Goal: Task Accomplishment & Management: Manage account settings

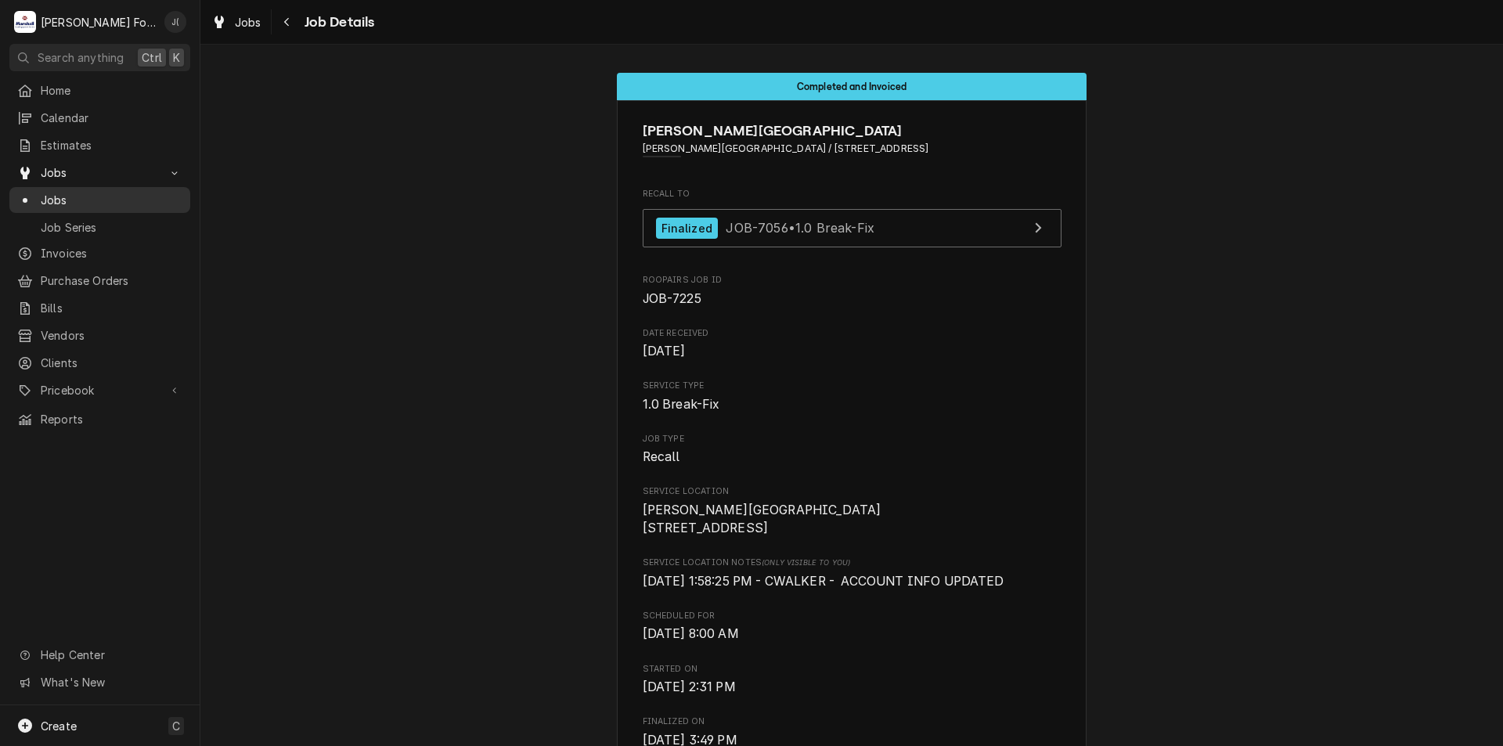
click at [70, 192] on span "Jobs" at bounding box center [112, 200] width 142 height 16
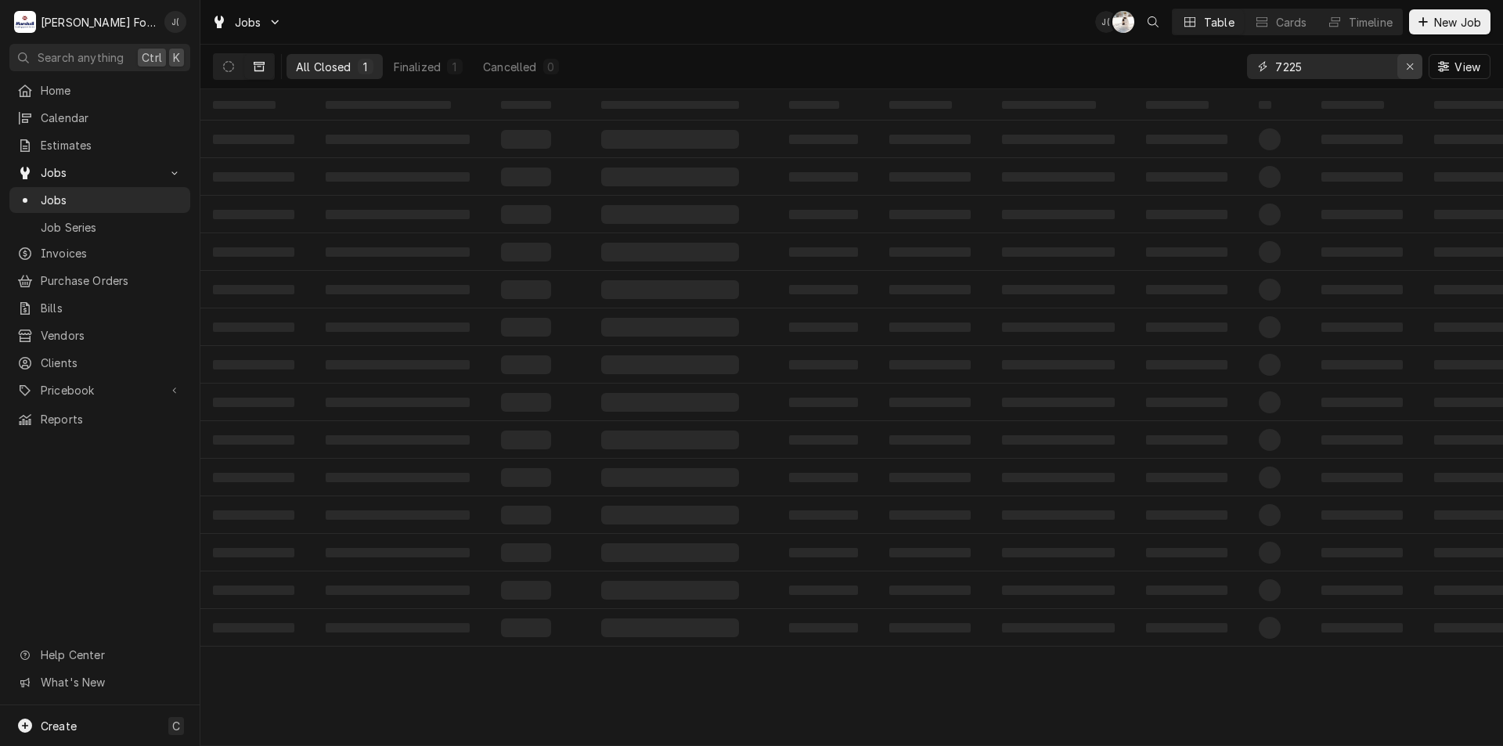
click at [1414, 67] on div "Erase input" at bounding box center [1410, 67] width 16 height 16
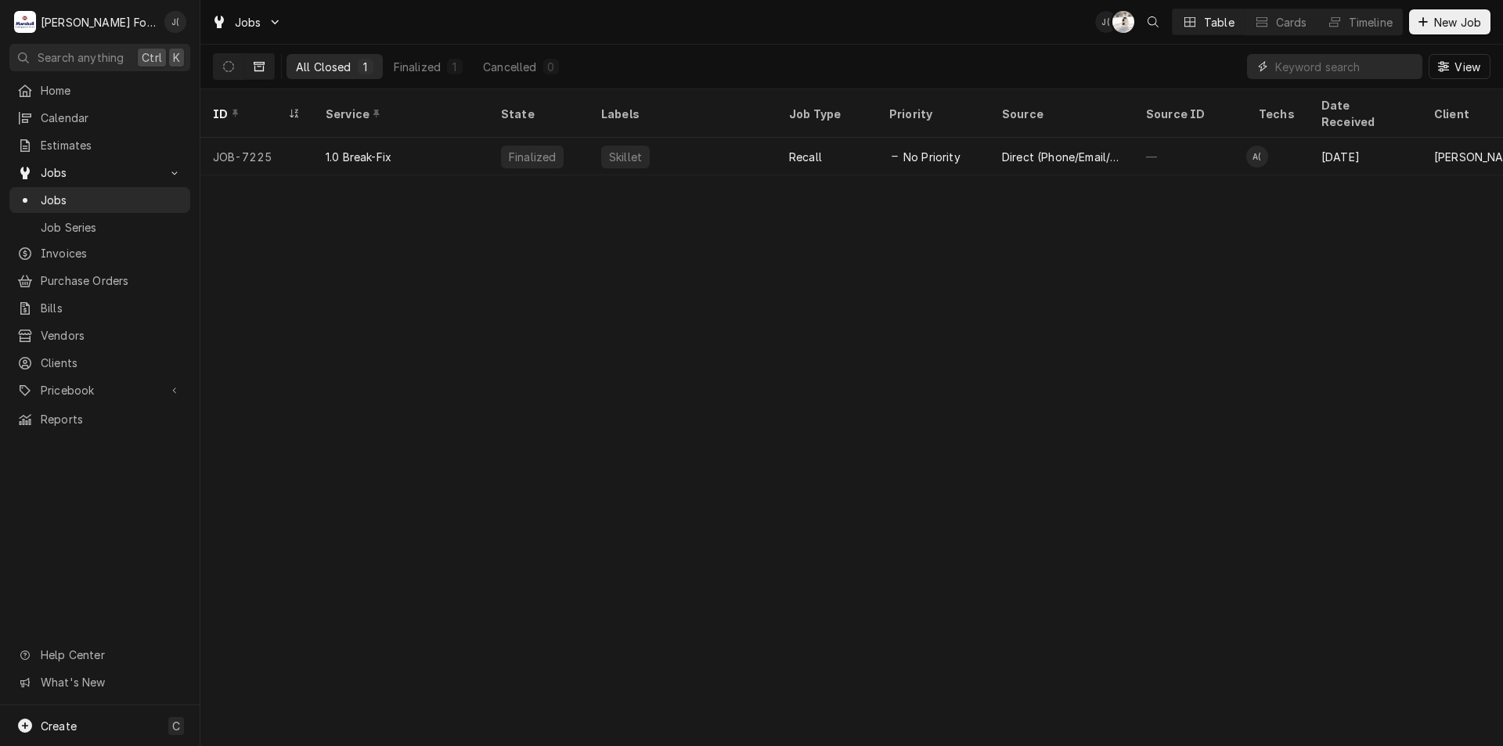
click at [1379, 62] on input "Dynamic Content Wrapper" at bounding box center [1348, 66] width 147 height 25
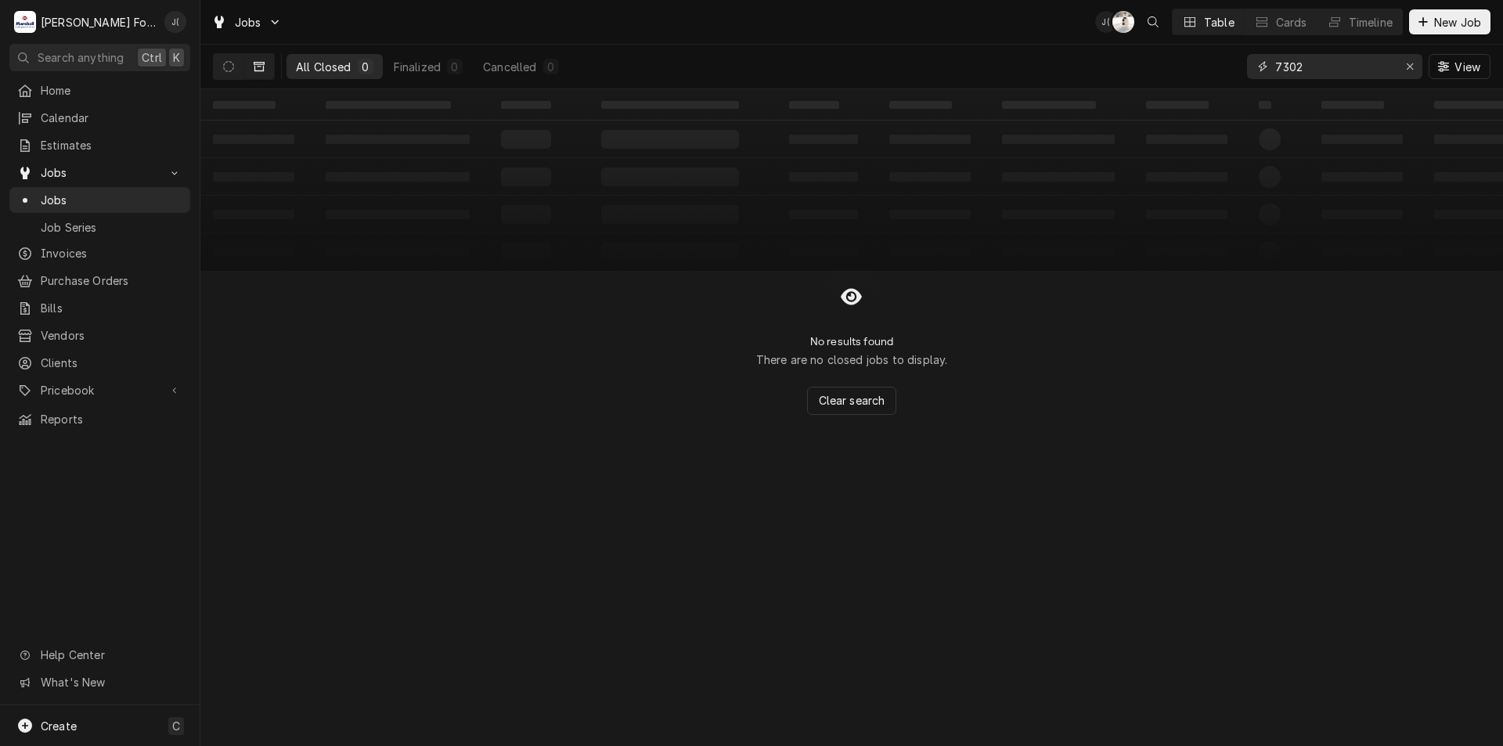
type input "7302"
click at [258, 69] on icon "Dynamic Content Wrapper" at bounding box center [259, 66] width 11 height 11
click at [227, 65] on icon "Dynamic Content Wrapper" at bounding box center [228, 66] width 11 height 11
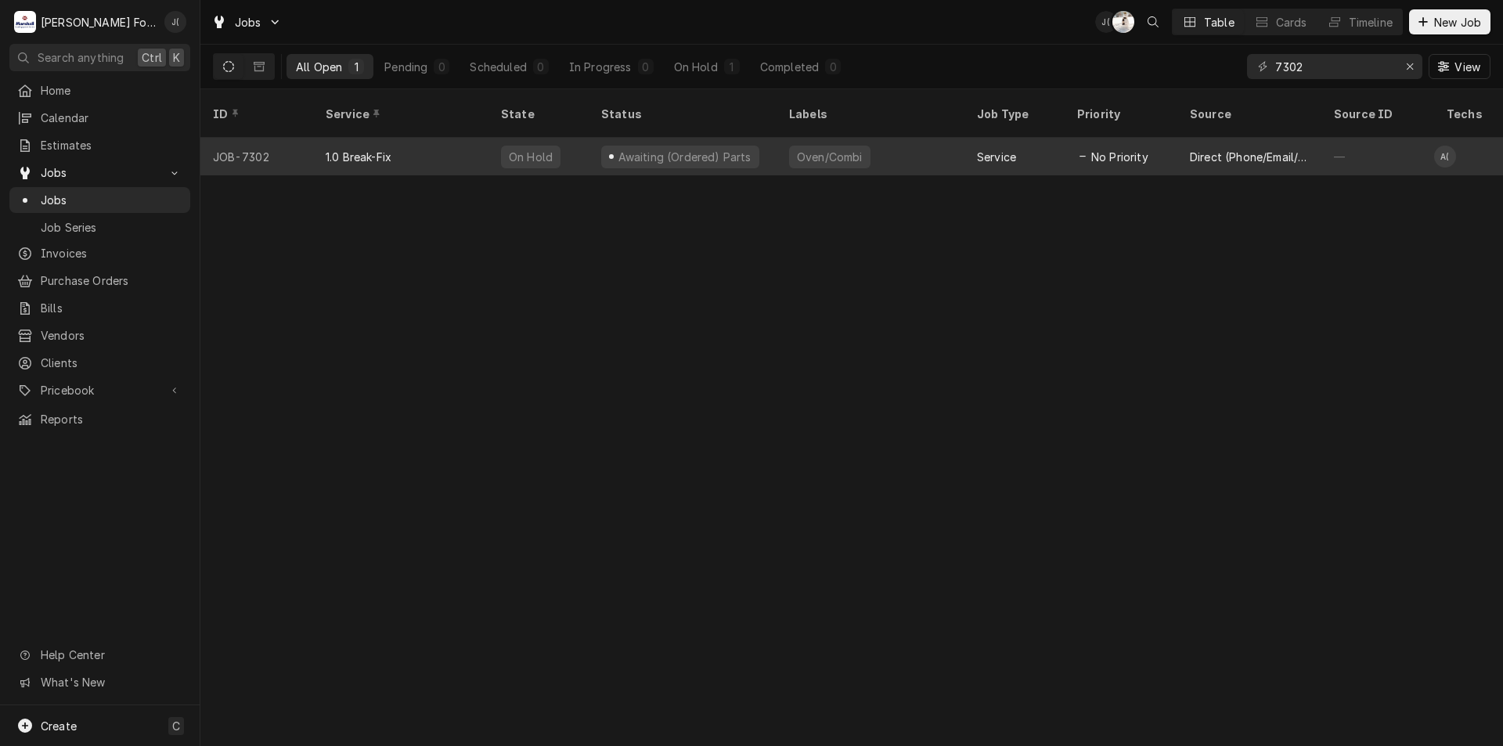
click at [699, 149] on div "Awaiting (Ordered) Parts" at bounding box center [684, 157] width 136 height 16
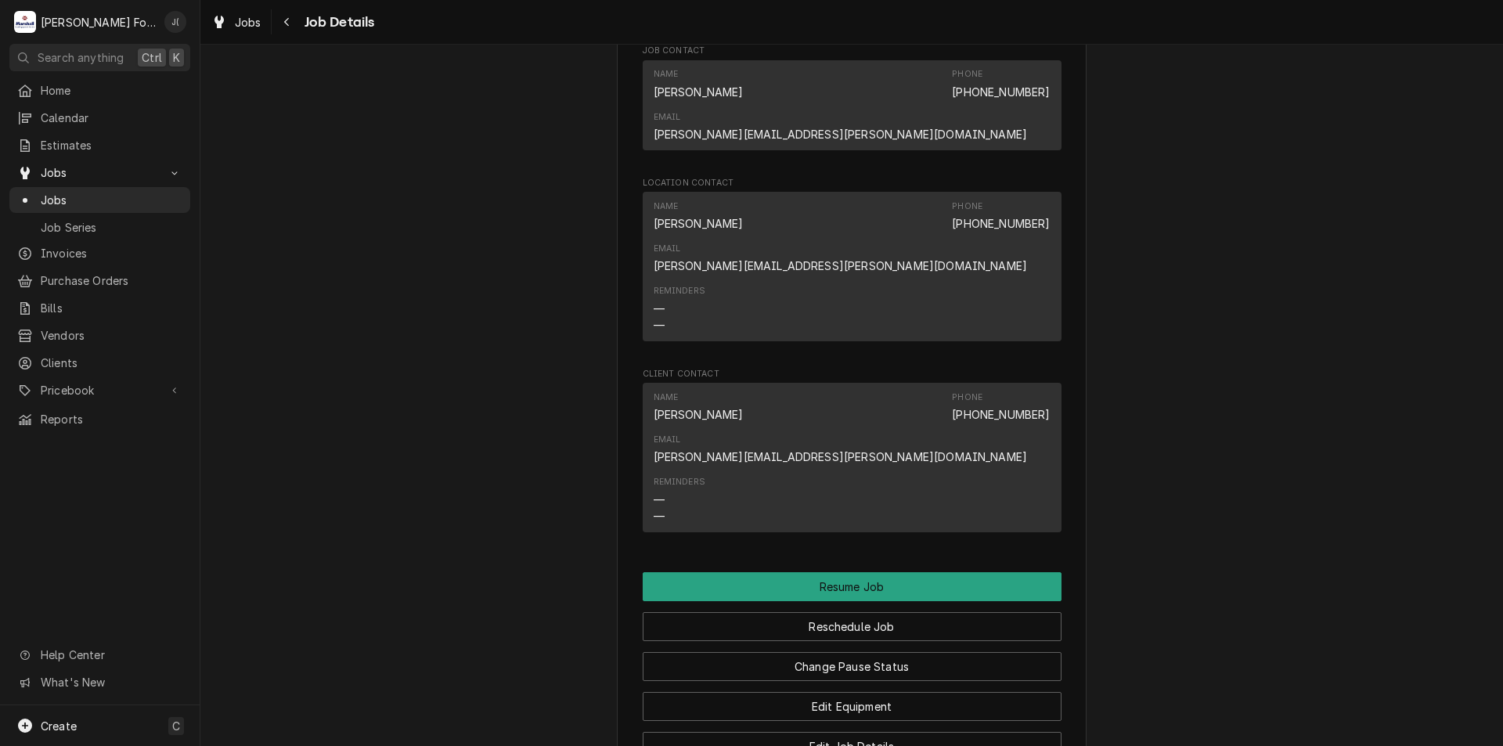
scroll to position [1722, 0]
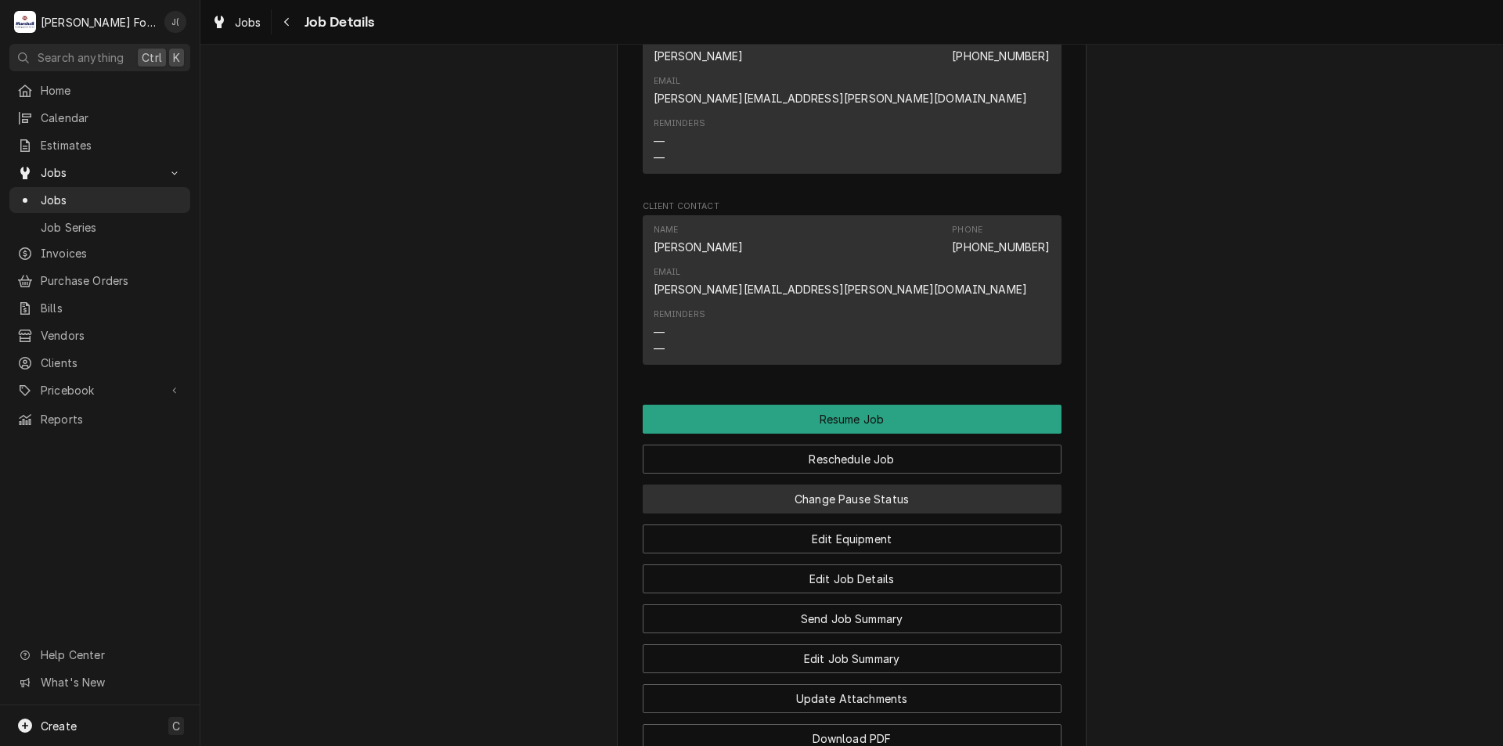
click at [827, 485] on button "Change Pause Status" at bounding box center [852, 499] width 419 height 29
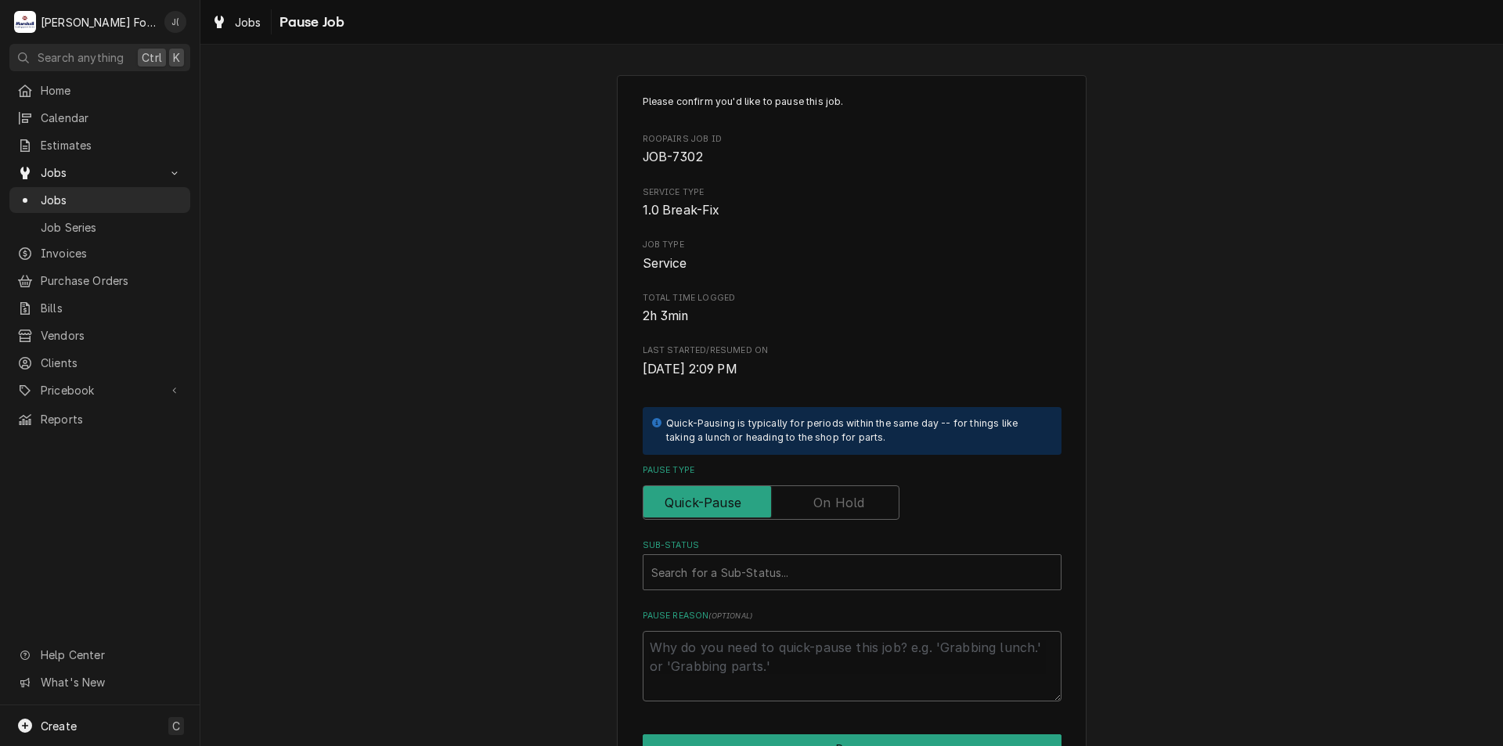
click at [839, 509] on label "Pause Type" at bounding box center [771, 502] width 257 height 34
click at [839, 509] on input "Pause Type" at bounding box center [771, 502] width 243 height 34
checkbox input "true"
click at [786, 569] on div "Sub-Status" at bounding box center [852, 572] width 402 height 28
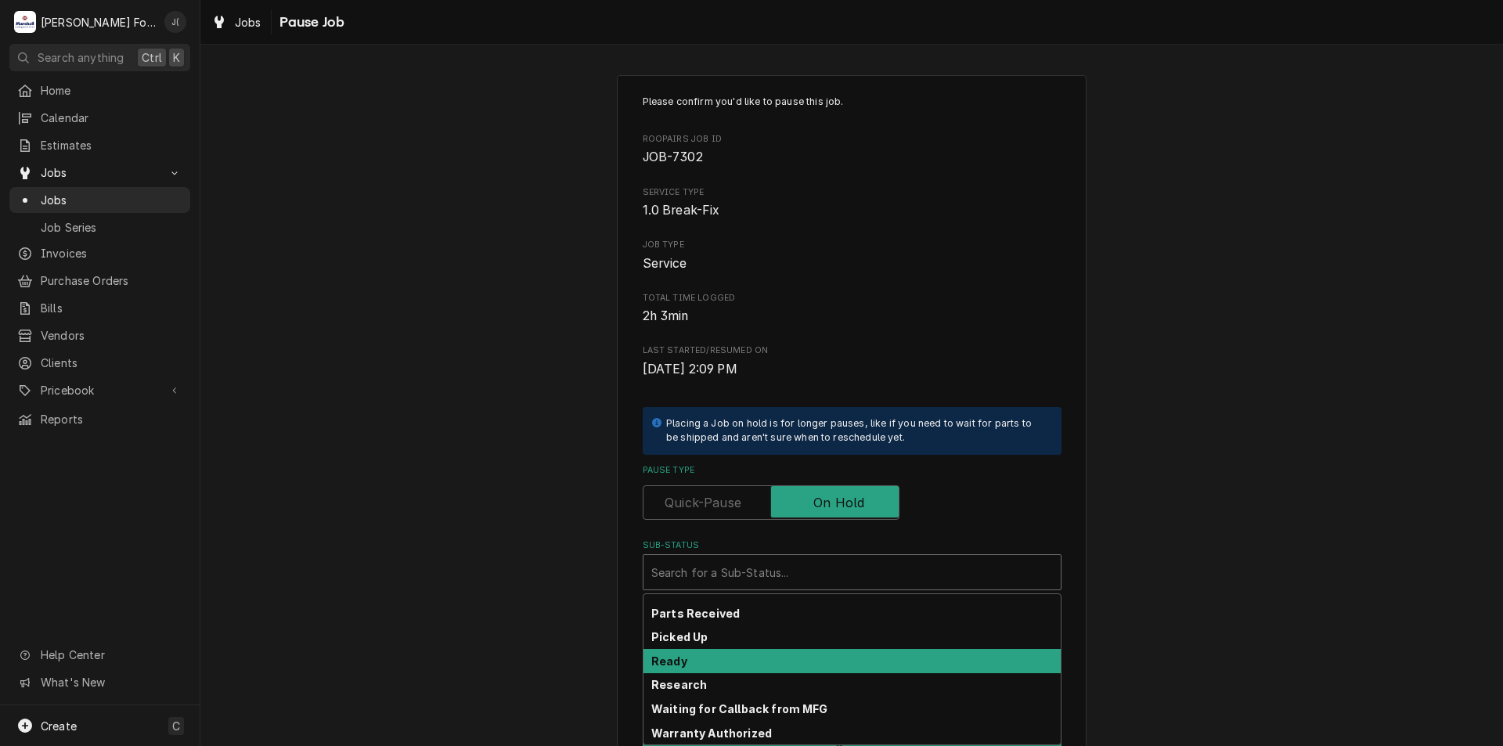
scroll to position [257, 0]
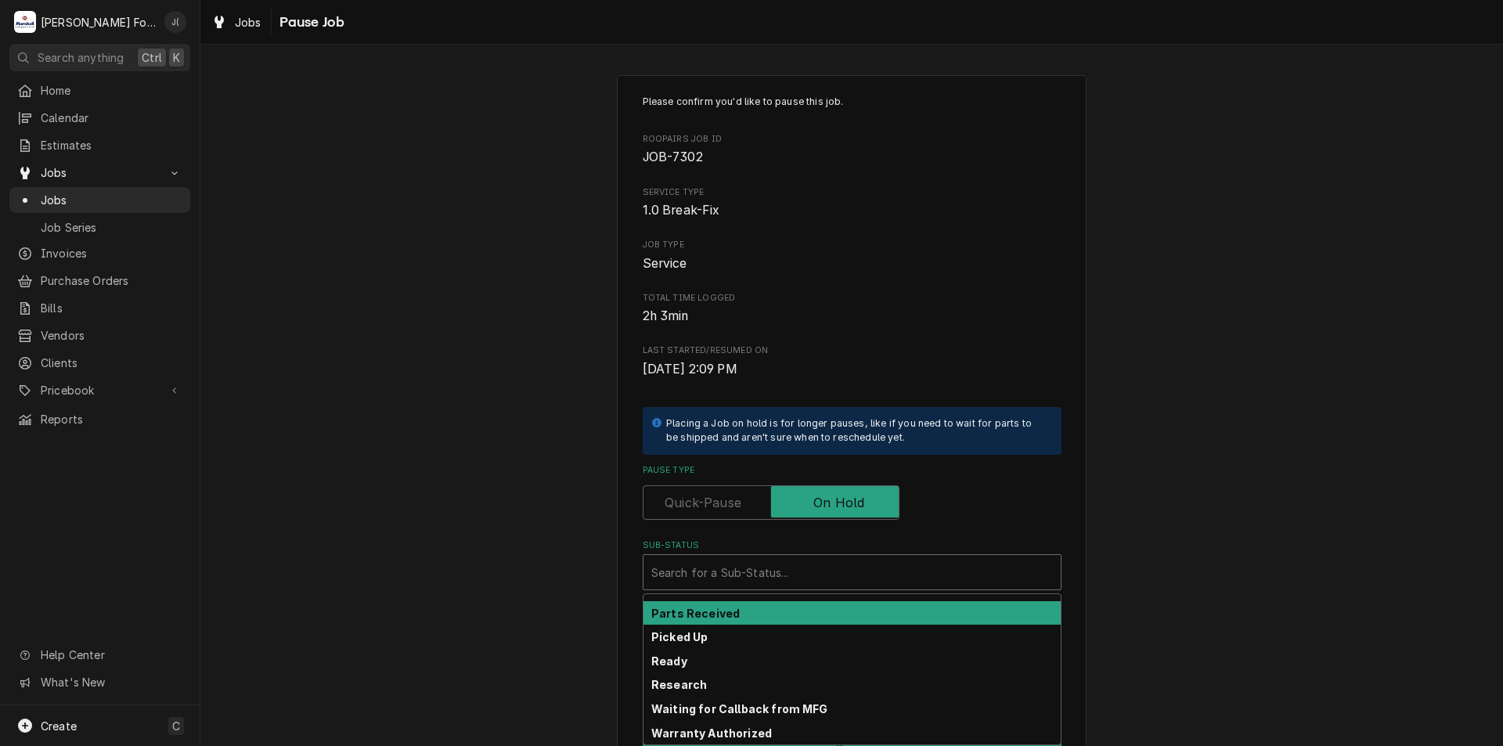
click at [768, 619] on div "Parts Received" at bounding box center [851, 613] width 417 height 24
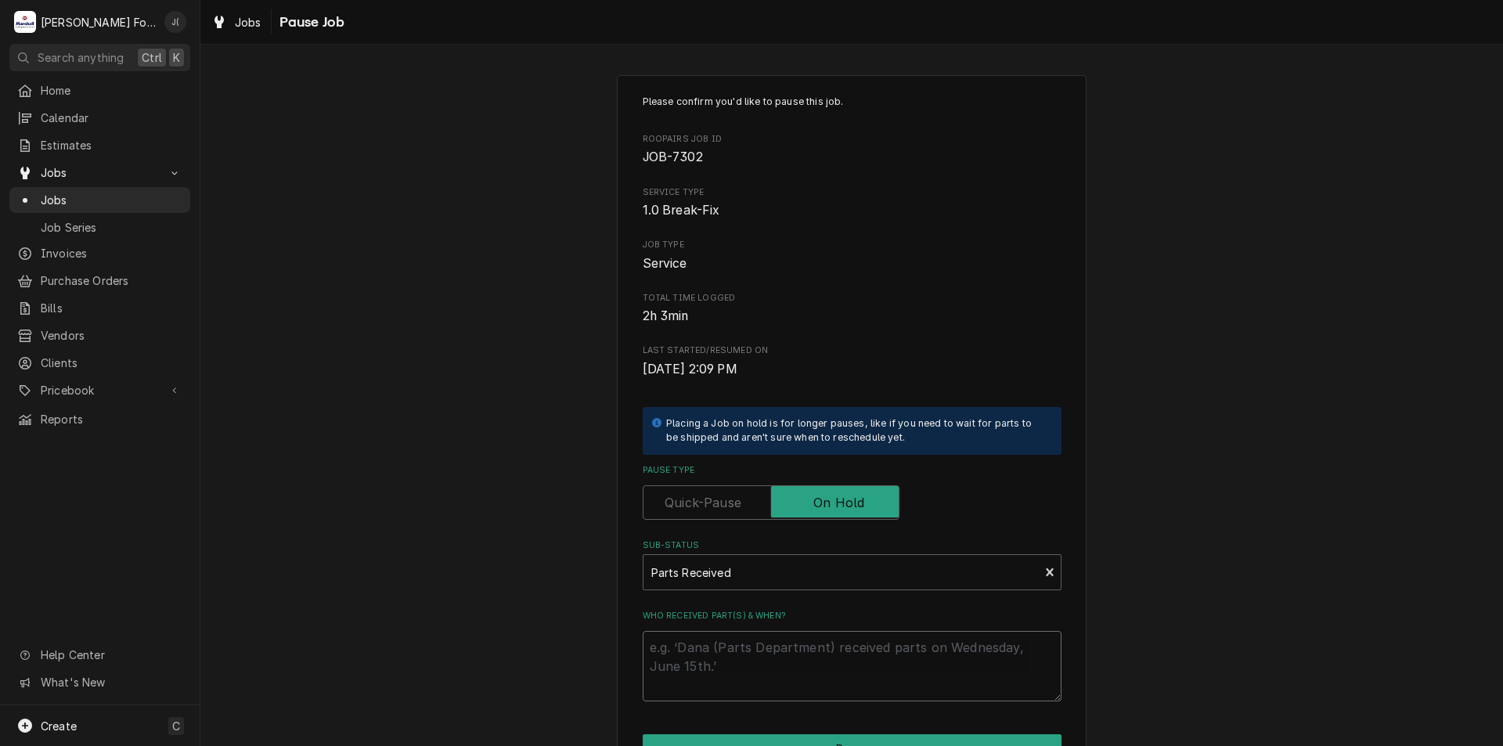
click at [777, 665] on textarea "Who received part(s) & when?" at bounding box center [852, 666] width 419 height 70
type textarea "x"
type textarea "1"
type textarea "x"
type textarea "10"
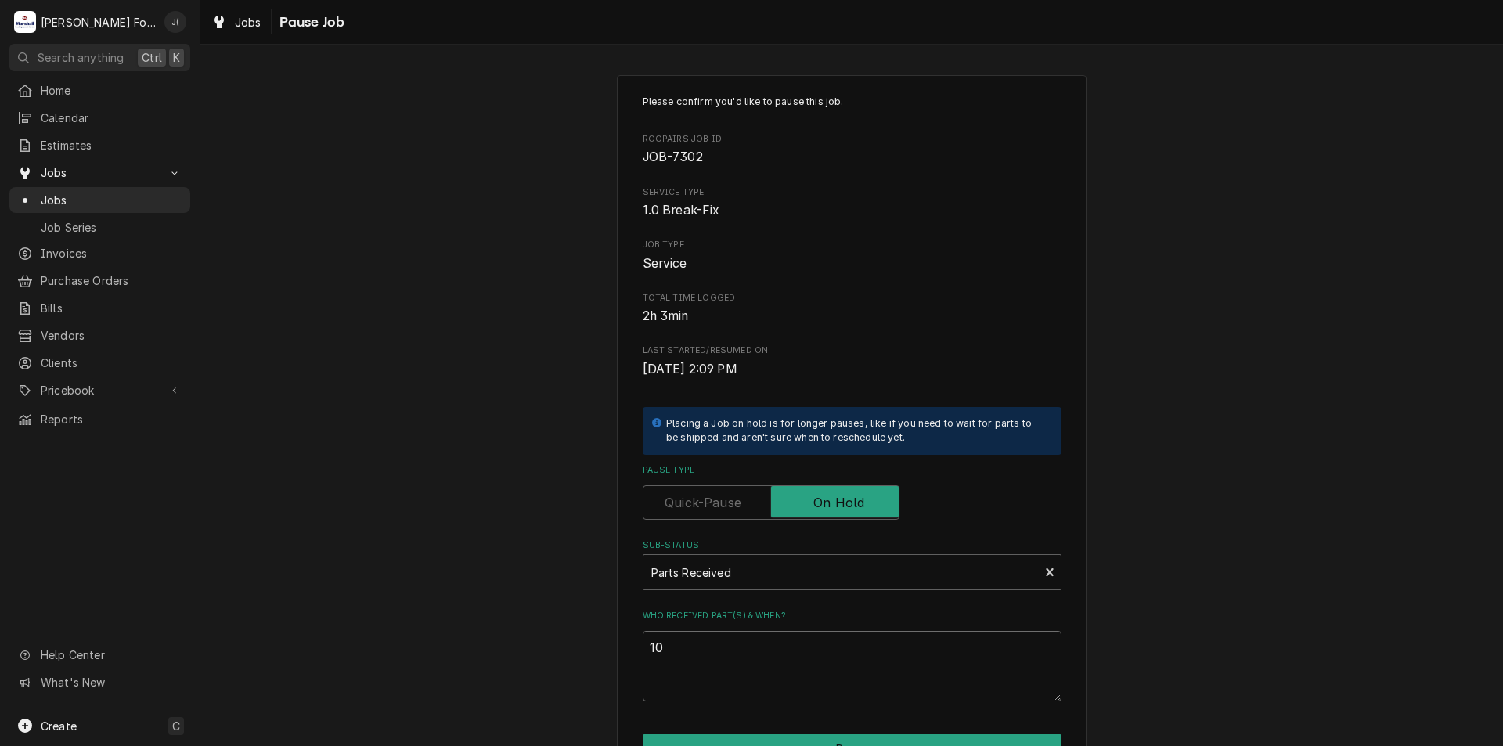
type textarea "x"
type textarea "10/"
type textarea "x"
type textarea "10/1"
type textarea "x"
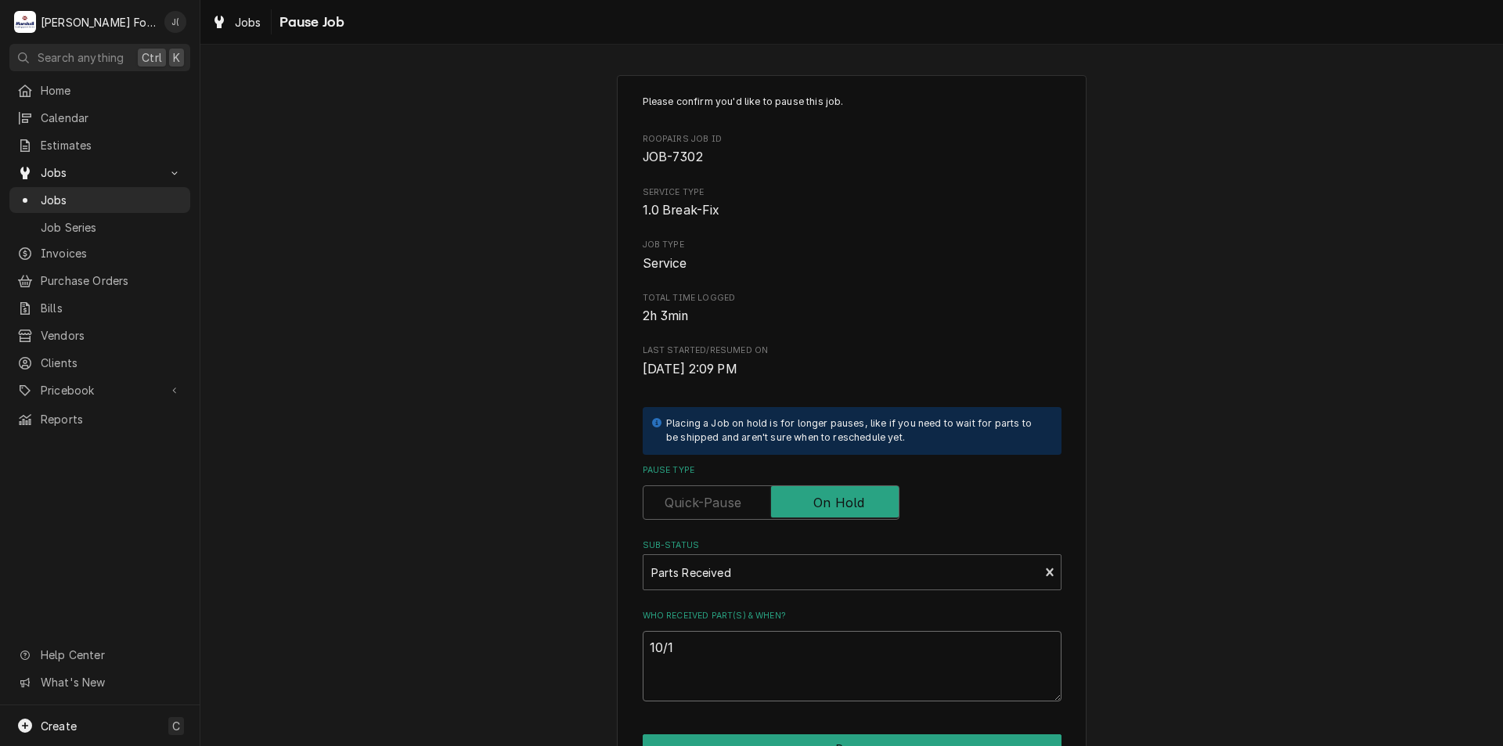
type textarea "10/10"
type textarea "x"
type textarea "10/10/"
type textarea "x"
type textarea "10/10/2"
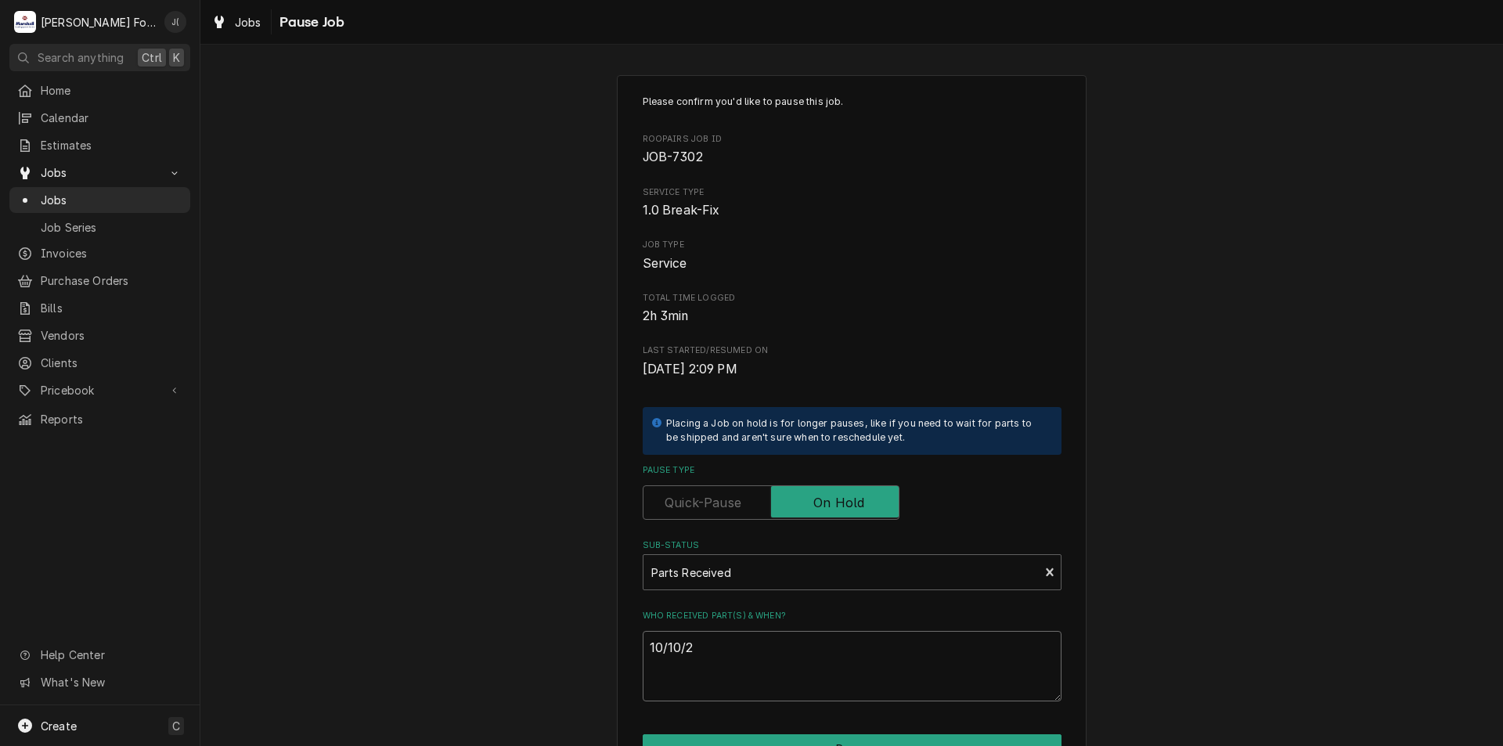
type textarea "x"
type textarea "10/10/20"
type textarea "x"
type textarea "10/10/202"
type textarea "x"
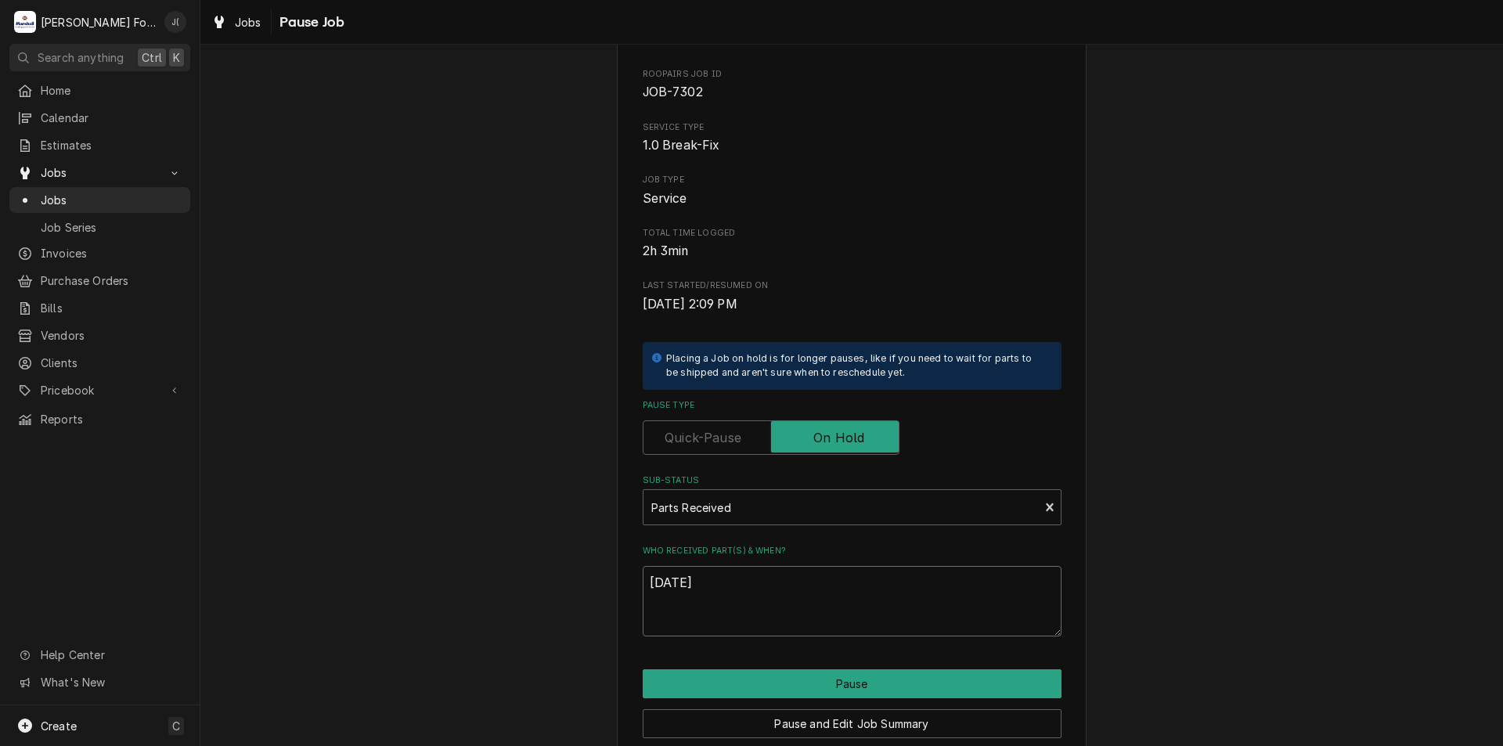
scroll to position [131, 0]
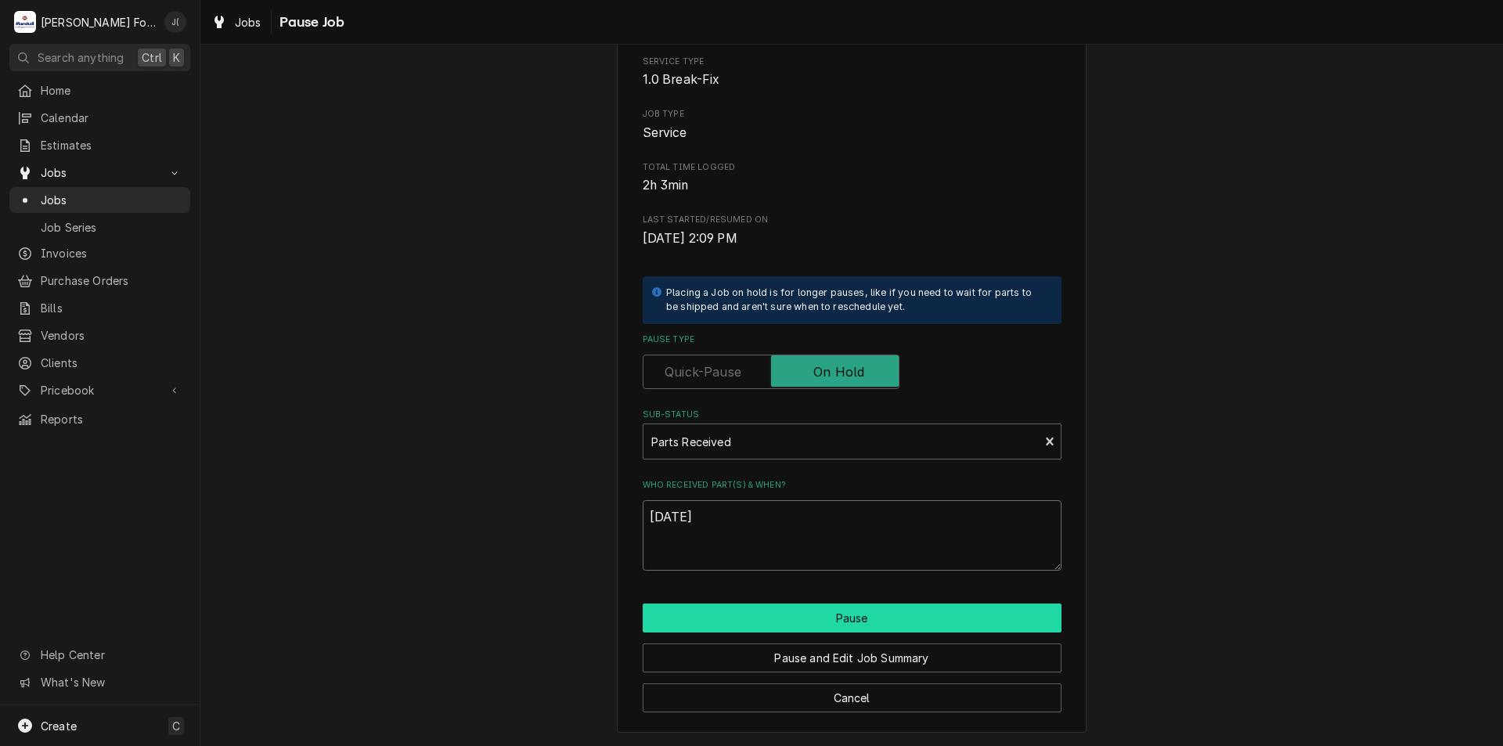
type textarea "[DATE]"
click at [822, 622] on button "Pause" at bounding box center [852, 617] width 419 height 29
type textarea "x"
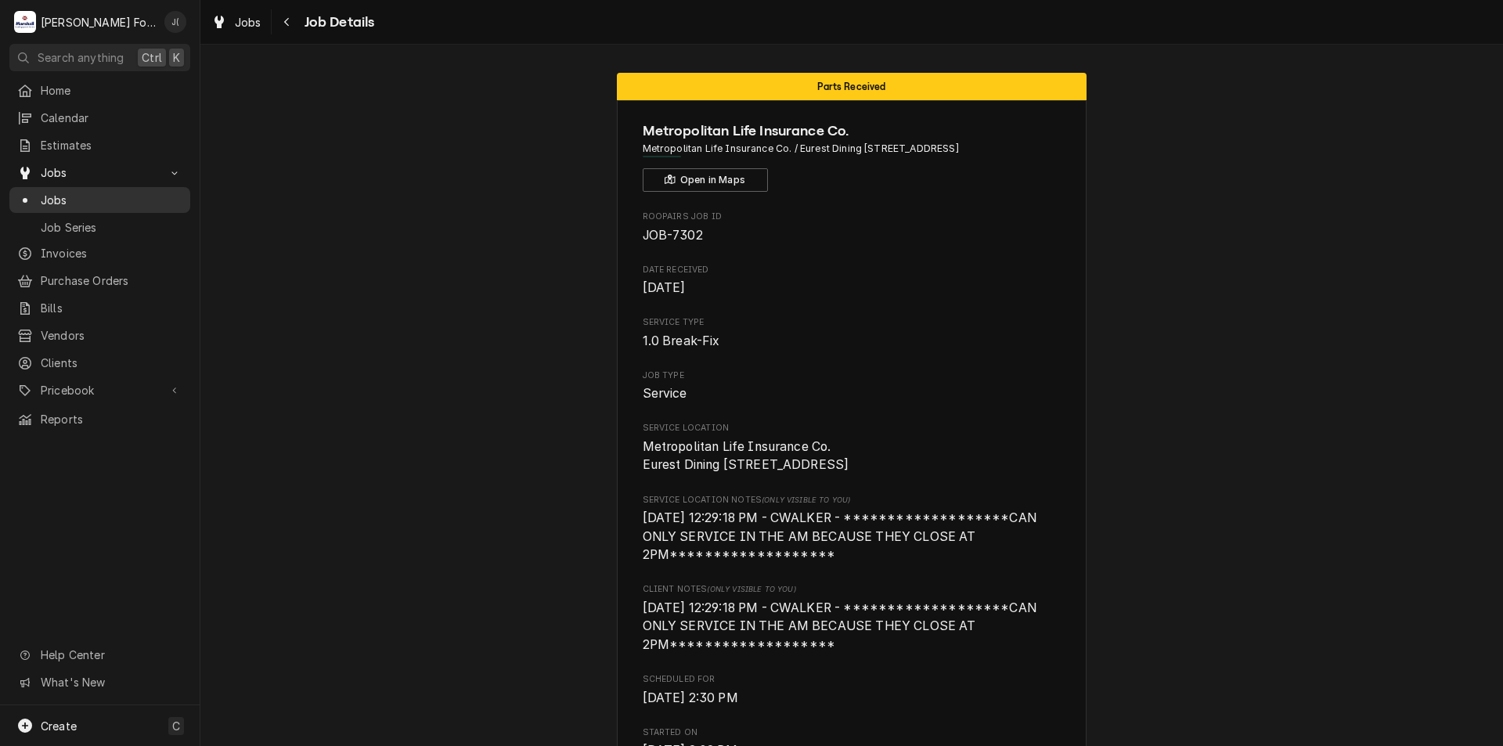
click at [102, 193] on span "Jobs" at bounding box center [112, 200] width 142 height 16
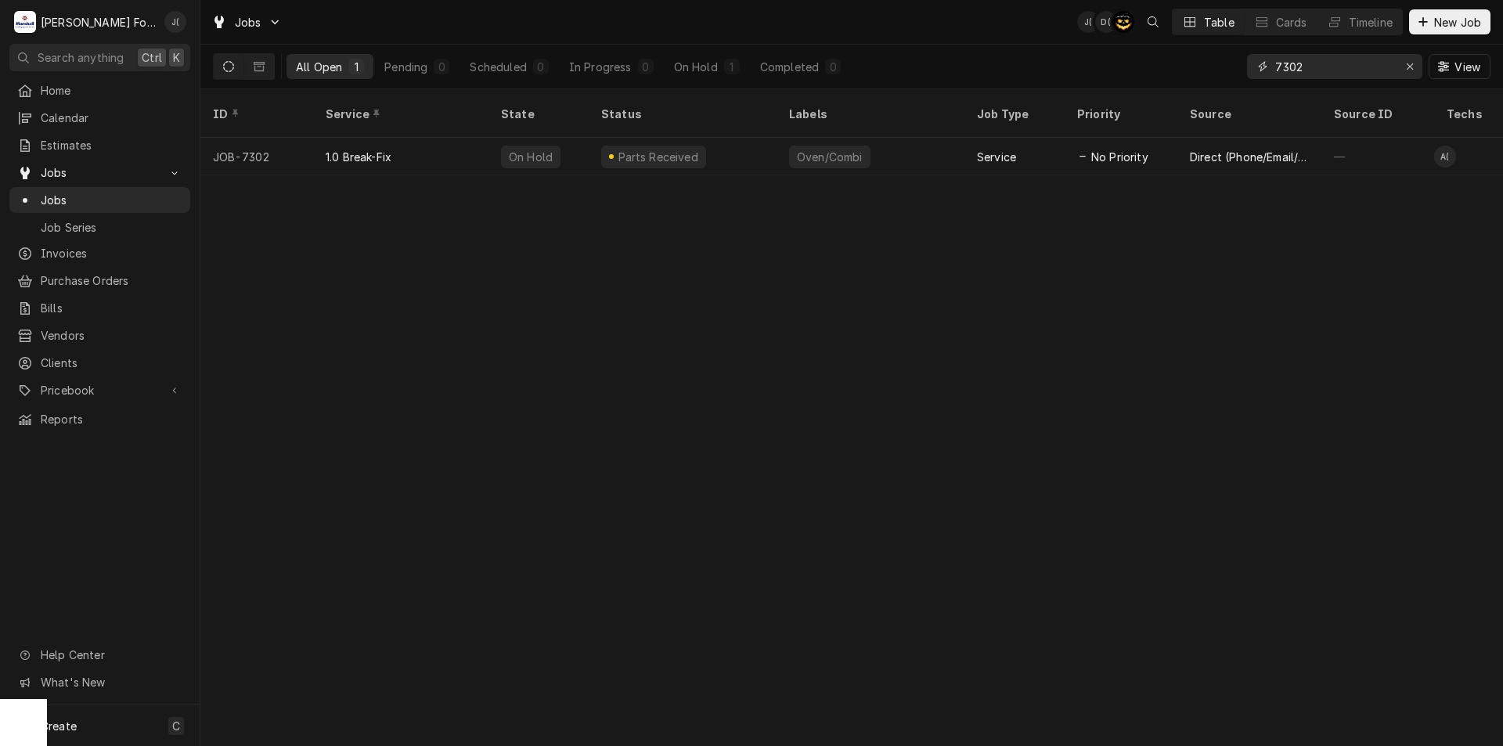
drag, startPoint x: 1410, startPoint y: 74, endPoint x: 1392, endPoint y: 69, distance: 19.4
click at [1407, 73] on div "Erase input" at bounding box center [1410, 67] width 16 height 16
drag, startPoint x: 1386, startPoint y: 68, endPoint x: 1378, endPoint y: 66, distance: 8.9
click at [1385, 68] on input "Dynamic Content Wrapper" at bounding box center [1348, 66] width 147 height 25
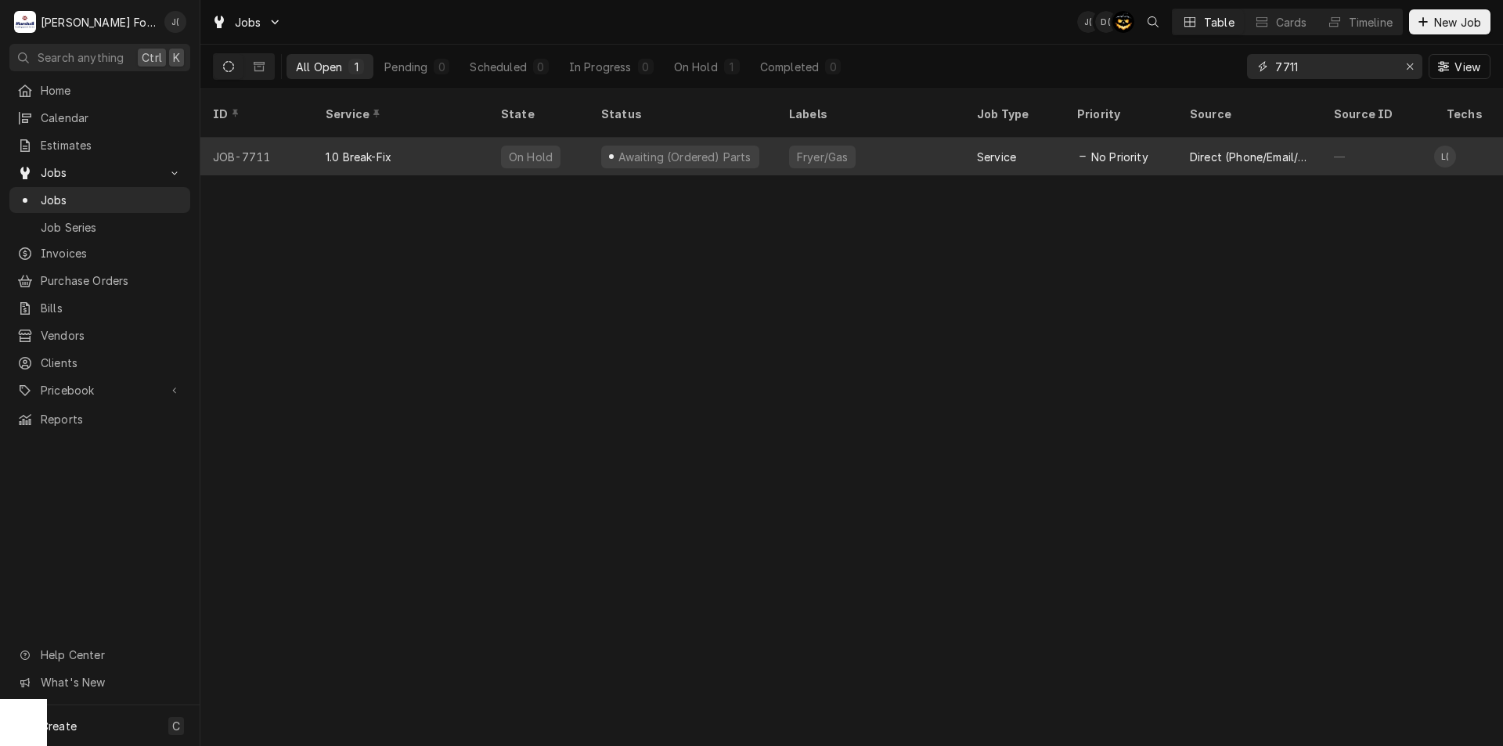
type input "7711"
click at [469, 143] on div "1.0 Break-Fix" at bounding box center [400, 157] width 175 height 38
click at [472, 145] on div "1.0 Break-Fix" at bounding box center [400, 157] width 175 height 38
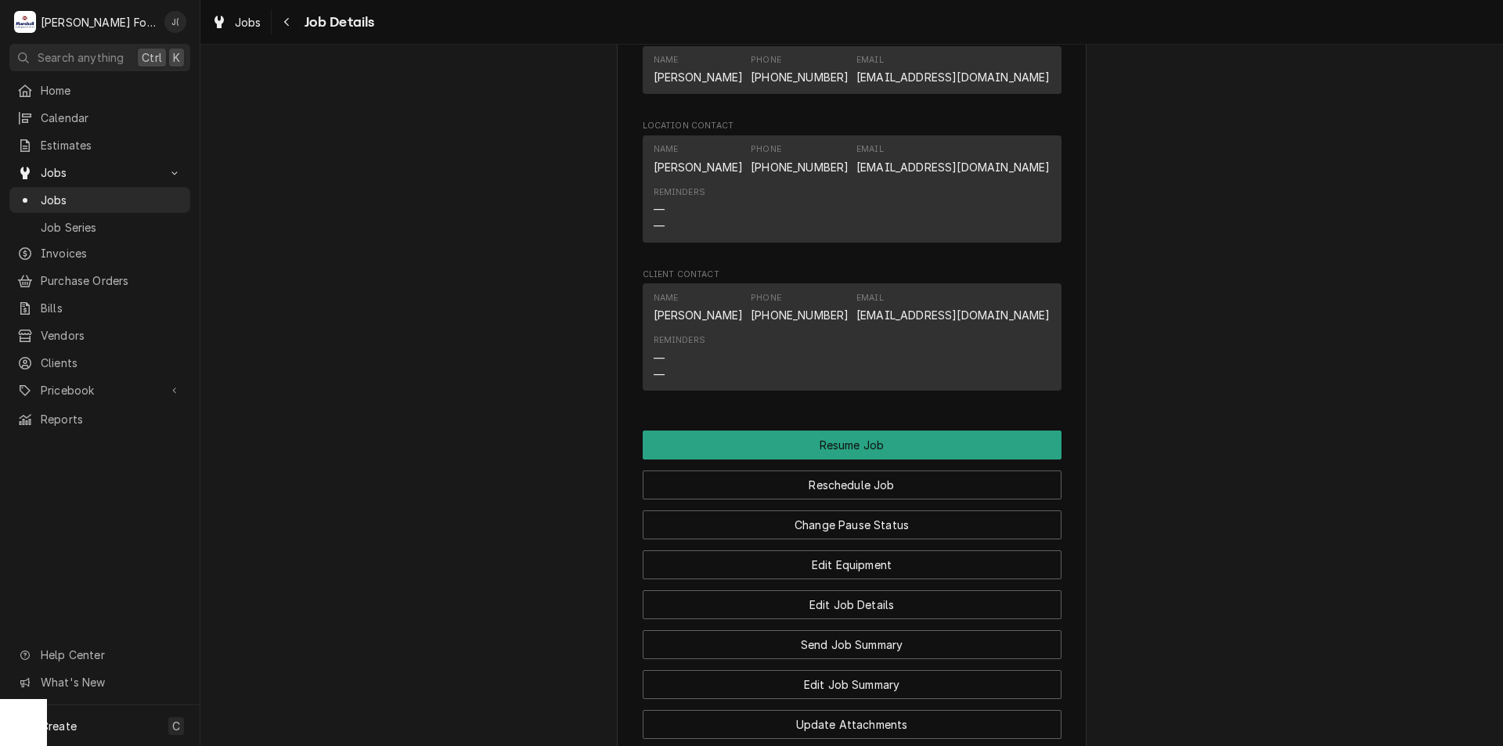
scroll to position [1957, 0]
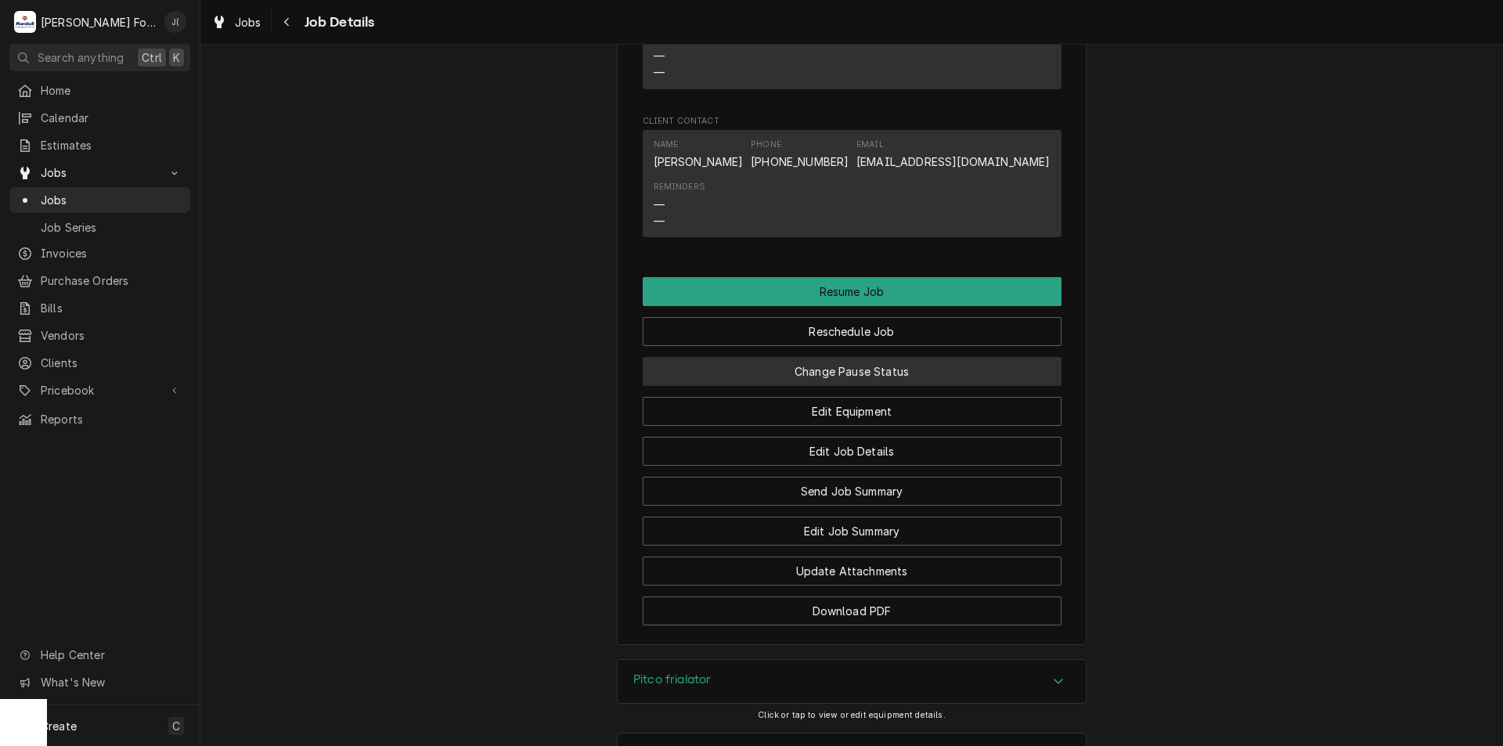
click at [755, 386] on button "Change Pause Status" at bounding box center [852, 371] width 419 height 29
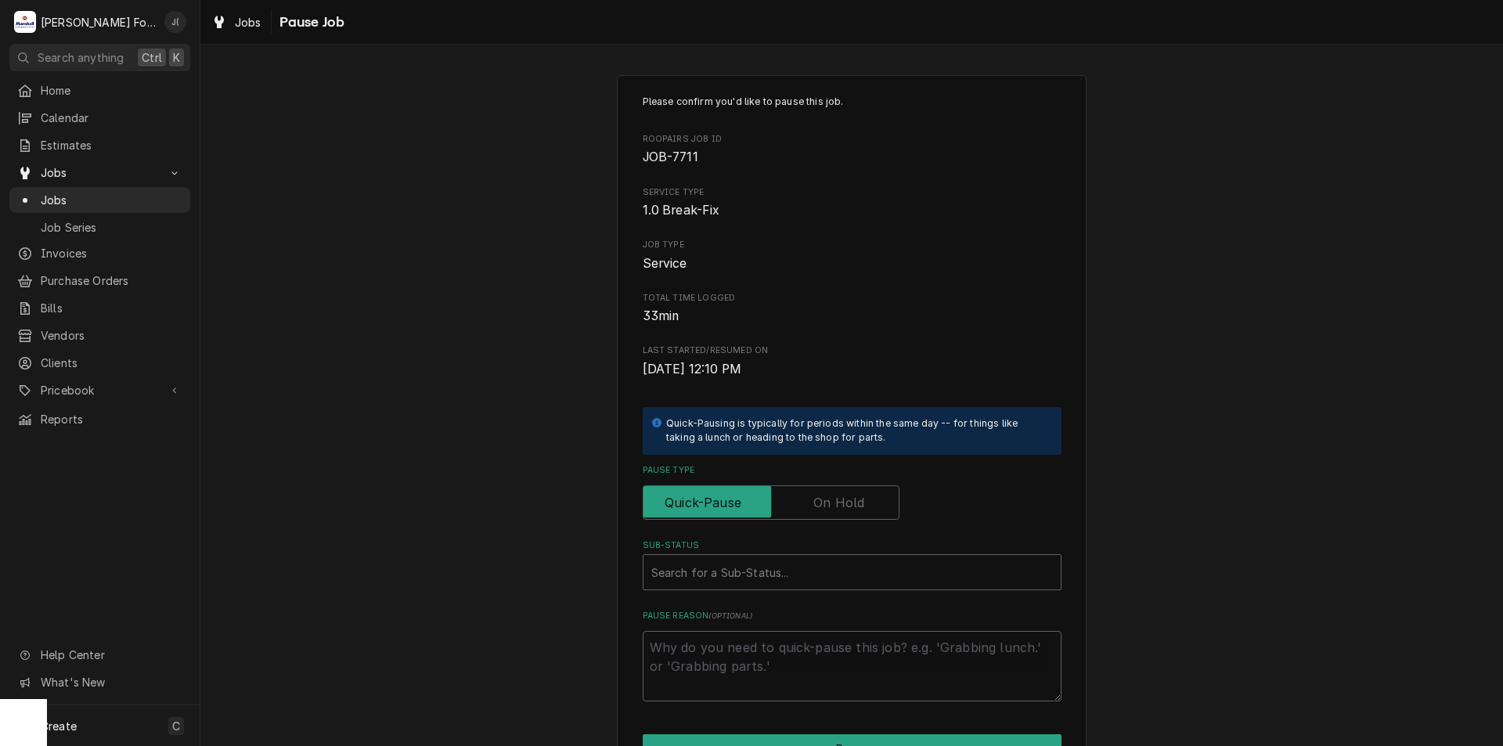
drag, startPoint x: 845, startPoint y: 506, endPoint x: 830, endPoint y: 531, distance: 29.1
click at [842, 508] on label "Pause Type" at bounding box center [771, 502] width 257 height 34
click at [842, 508] on input "Pause Type" at bounding box center [771, 502] width 243 height 34
checkbox input "true"
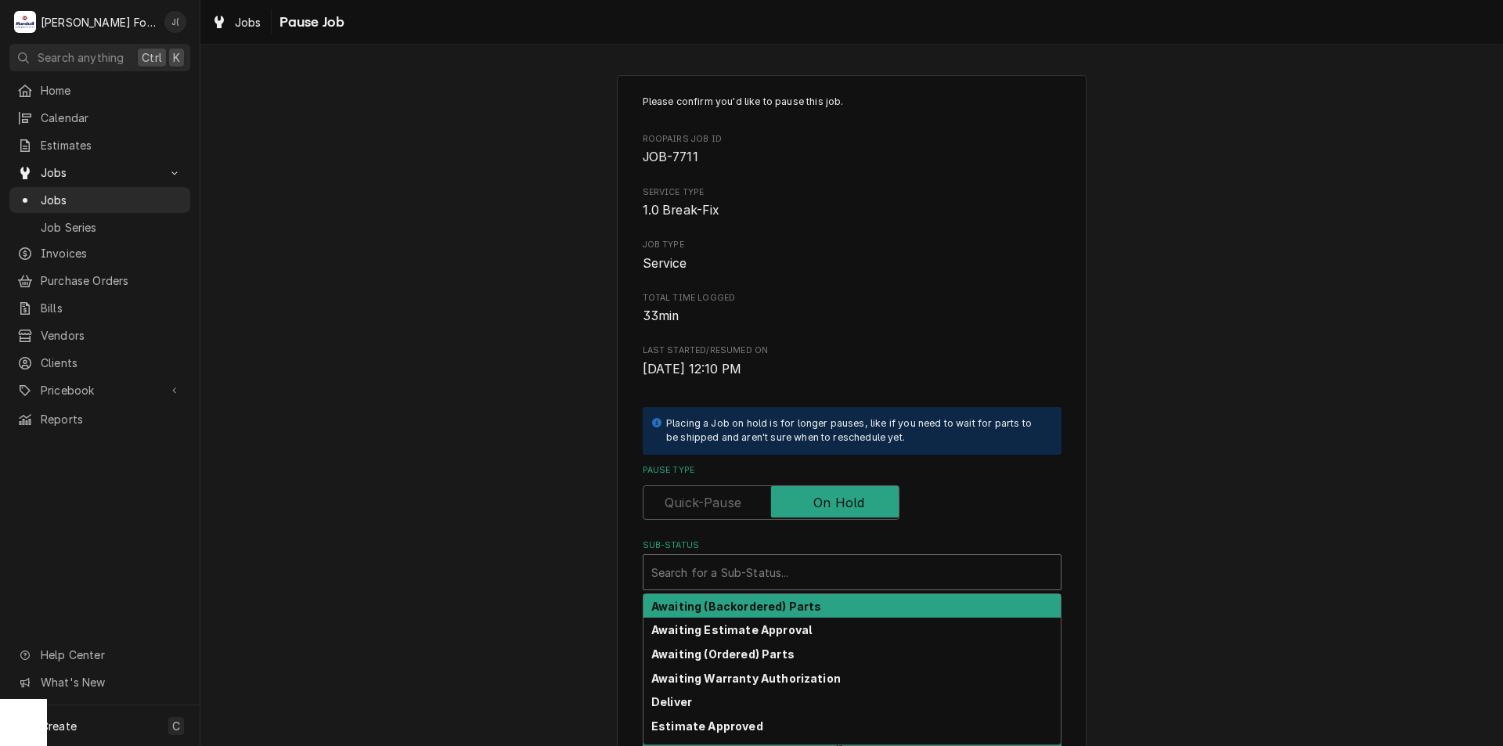
click at [786, 575] on div "Sub-Status" at bounding box center [852, 572] width 402 height 28
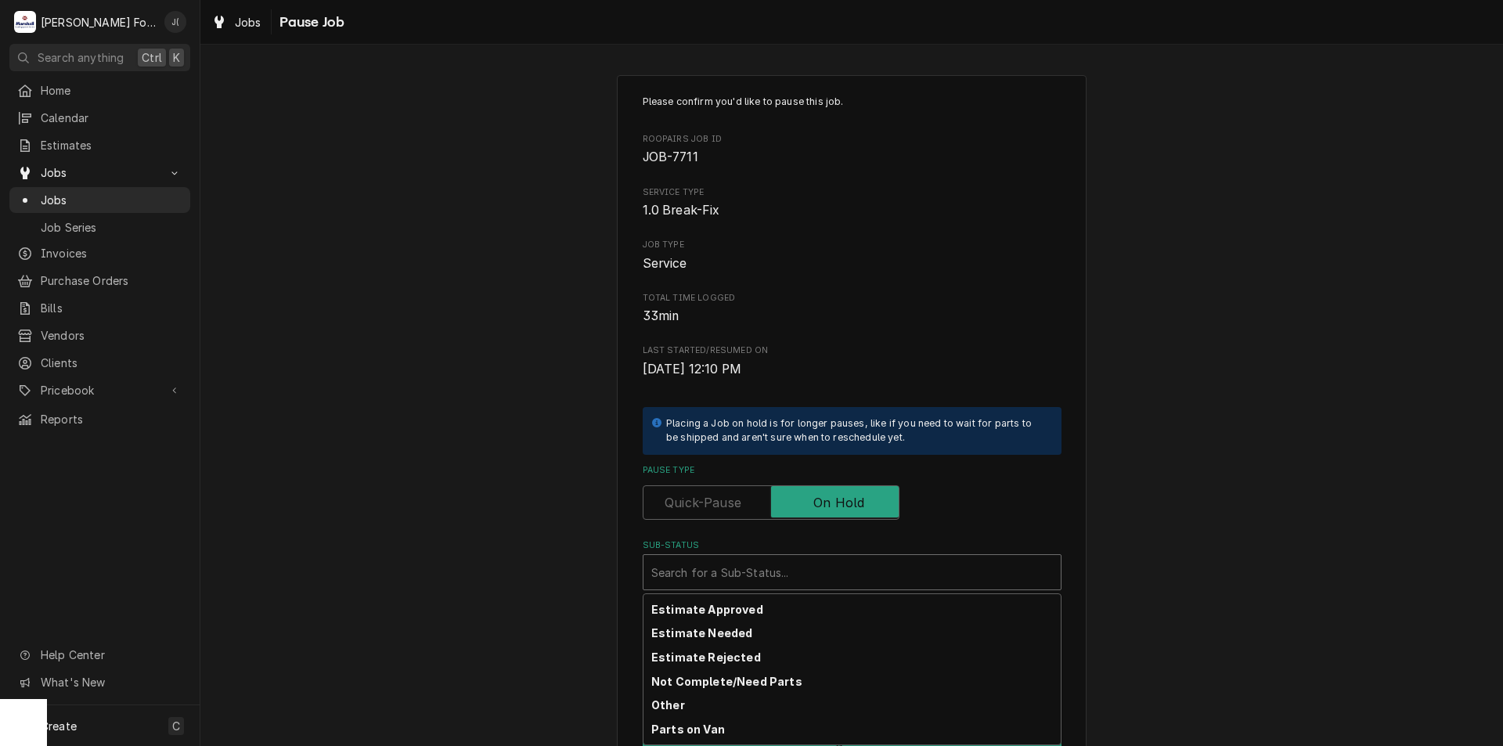
scroll to position [258, 0]
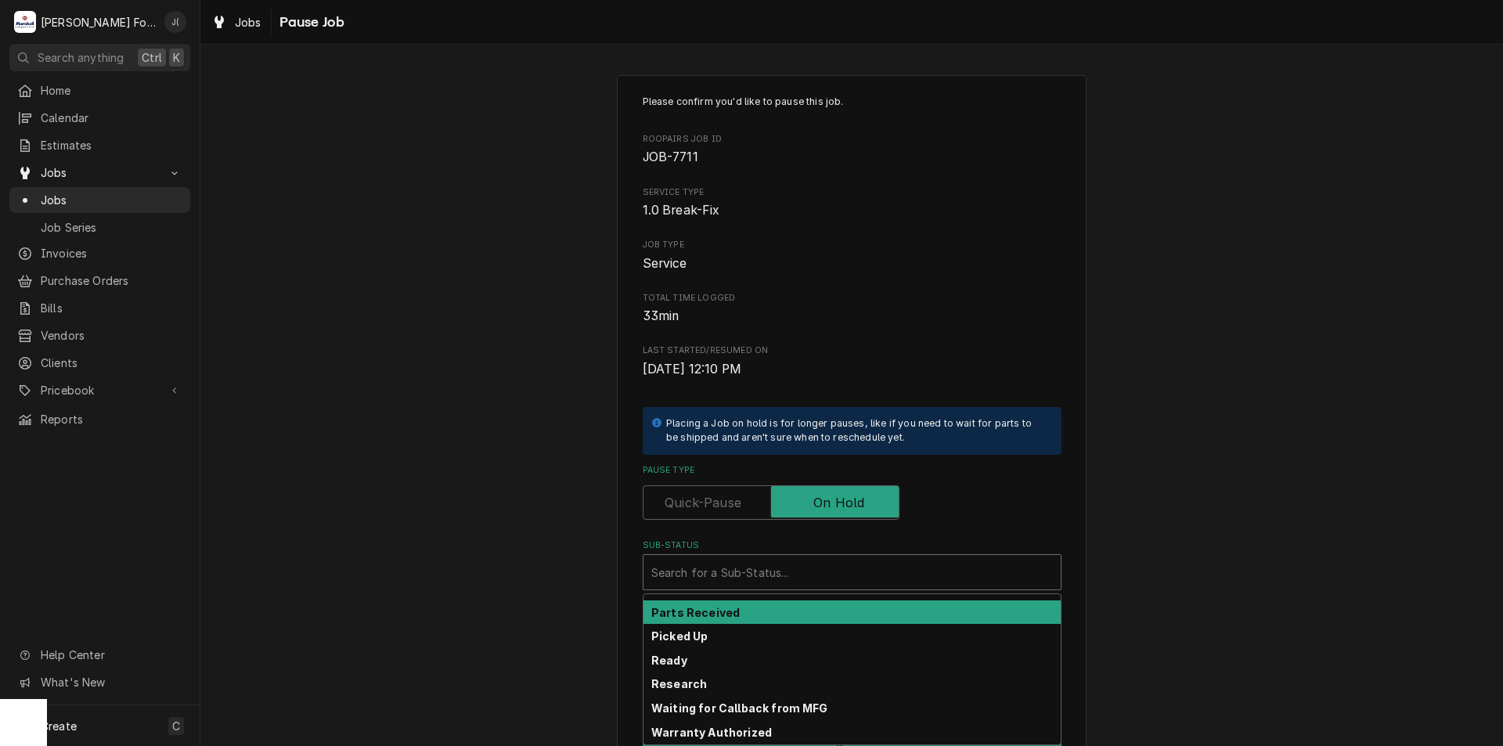
click at [755, 603] on div "Parts Received" at bounding box center [851, 612] width 417 height 24
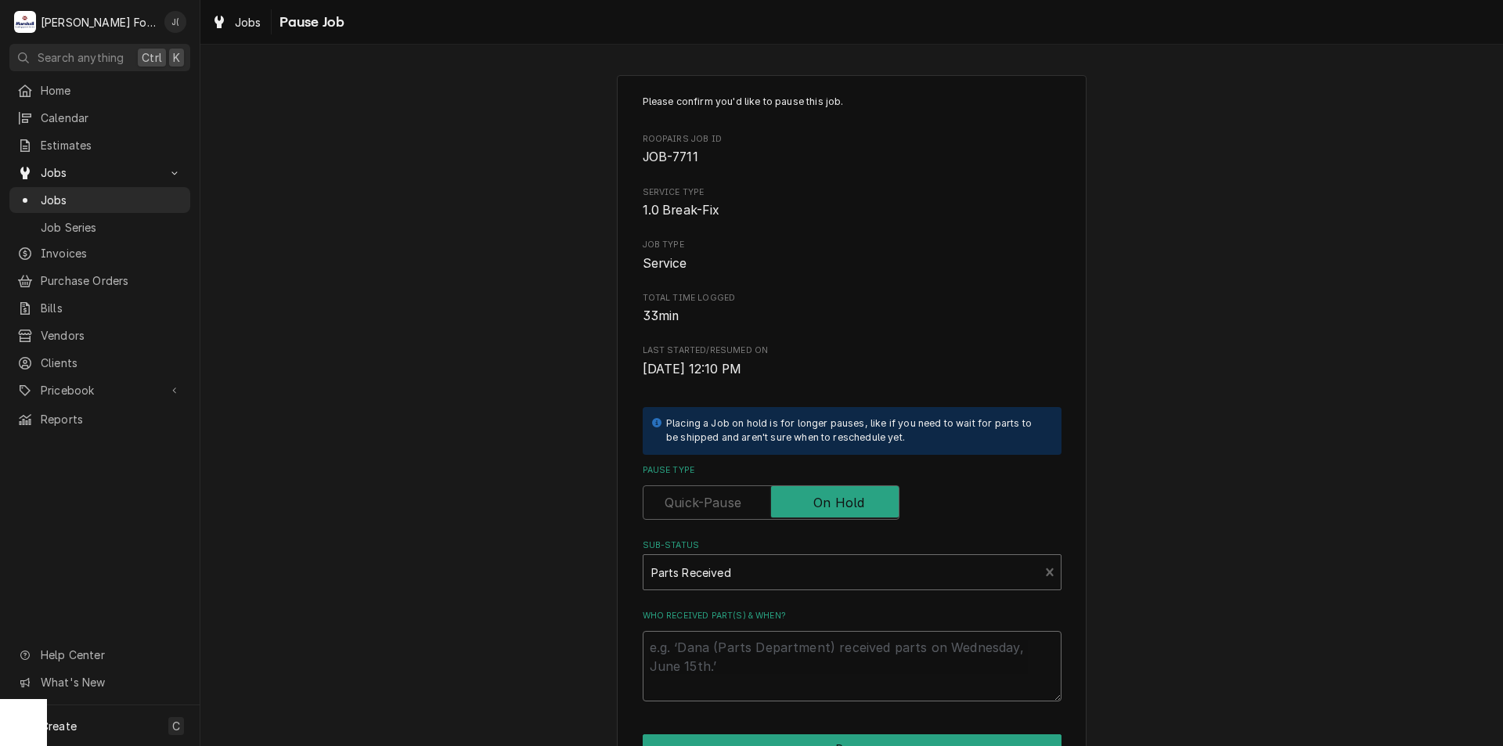
click at [773, 650] on textarea "Who received part(s) & when?" at bounding box center [852, 666] width 419 height 70
type textarea "x"
type textarea "1"
type textarea "x"
type textarea "10"
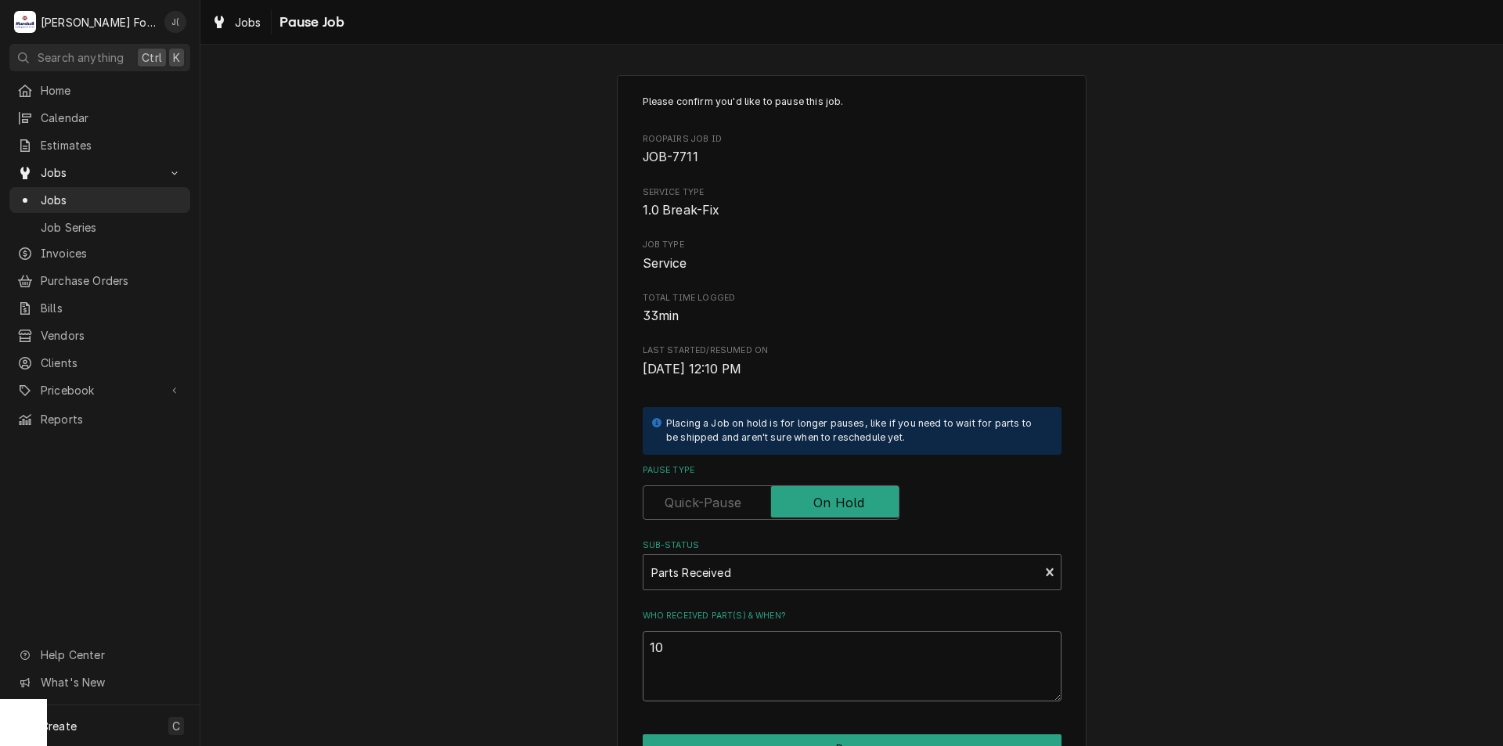
type textarea "x"
type textarea "10/"
type textarea "x"
type textarea "10/1"
type textarea "x"
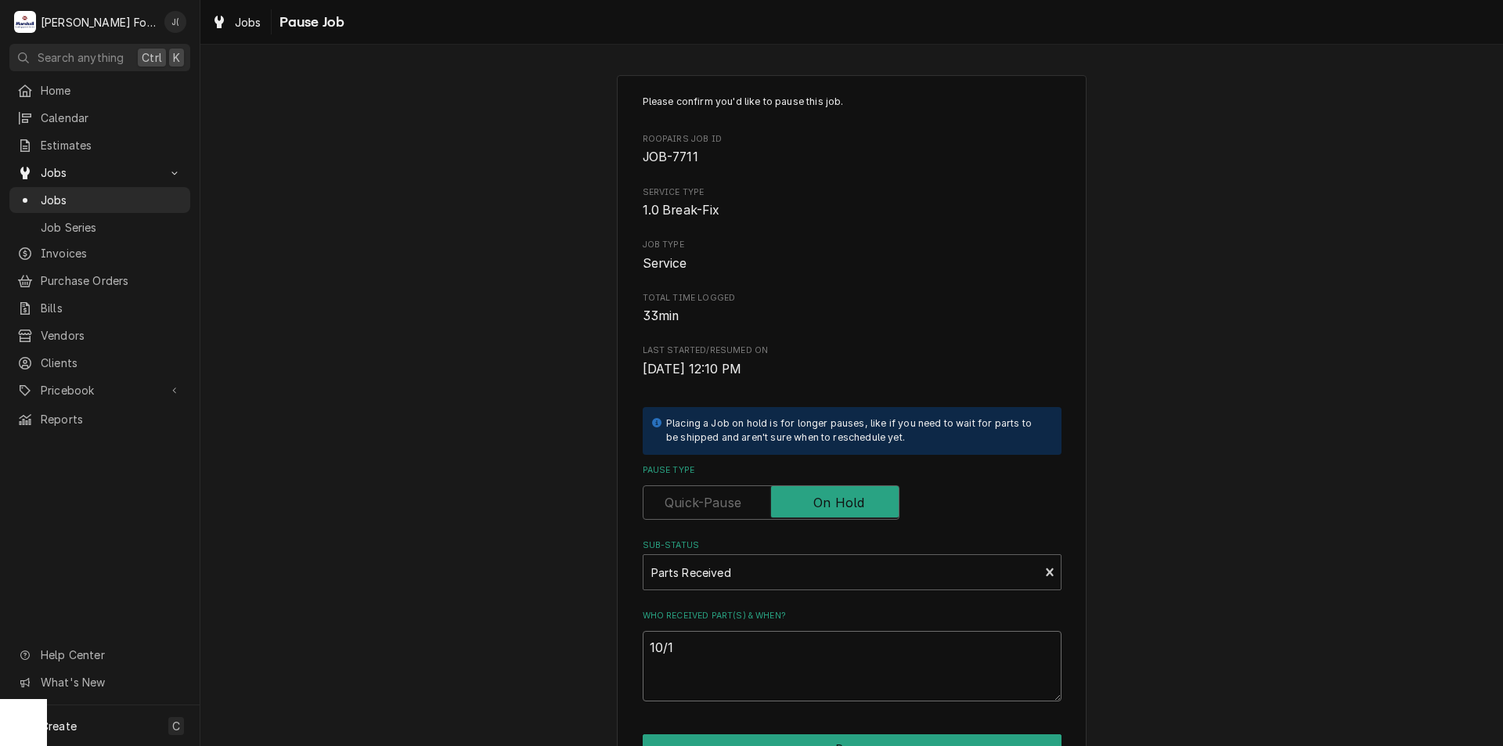
type textarea "10/10"
type textarea "x"
type textarea "10/10/"
type textarea "x"
type textarea "10/10/2"
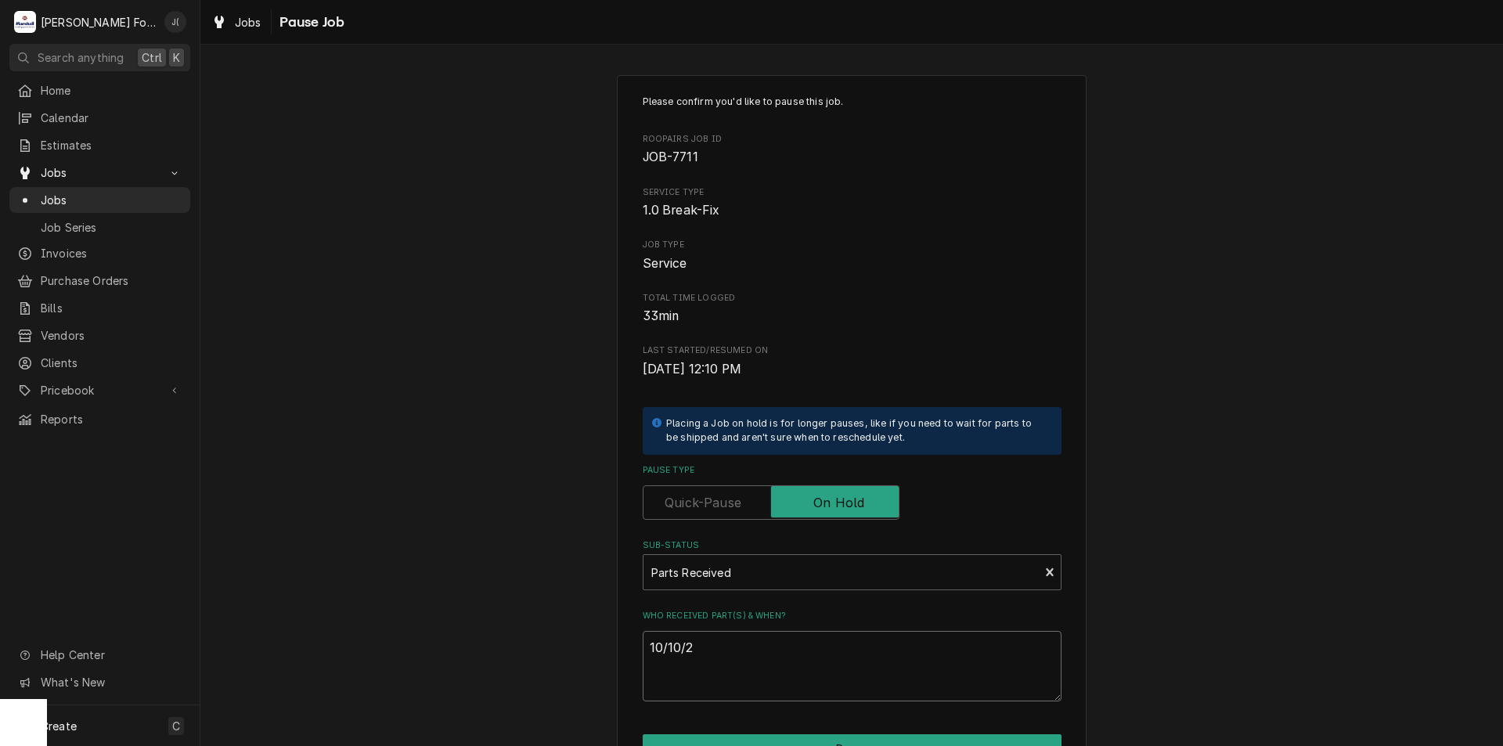
type textarea "x"
type textarea "10/10/20"
type textarea "x"
type textarea "10/10/202"
type textarea "x"
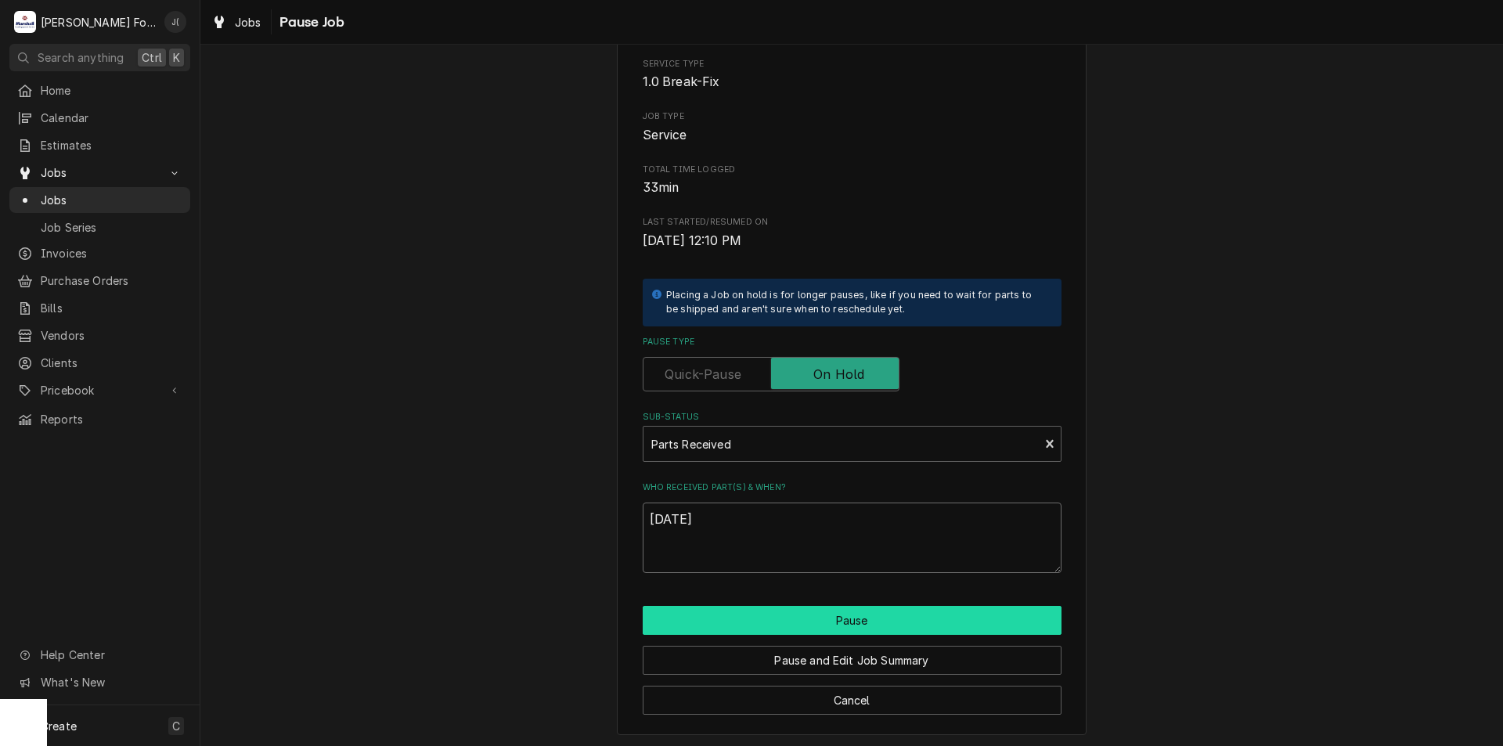
scroll to position [131, 0]
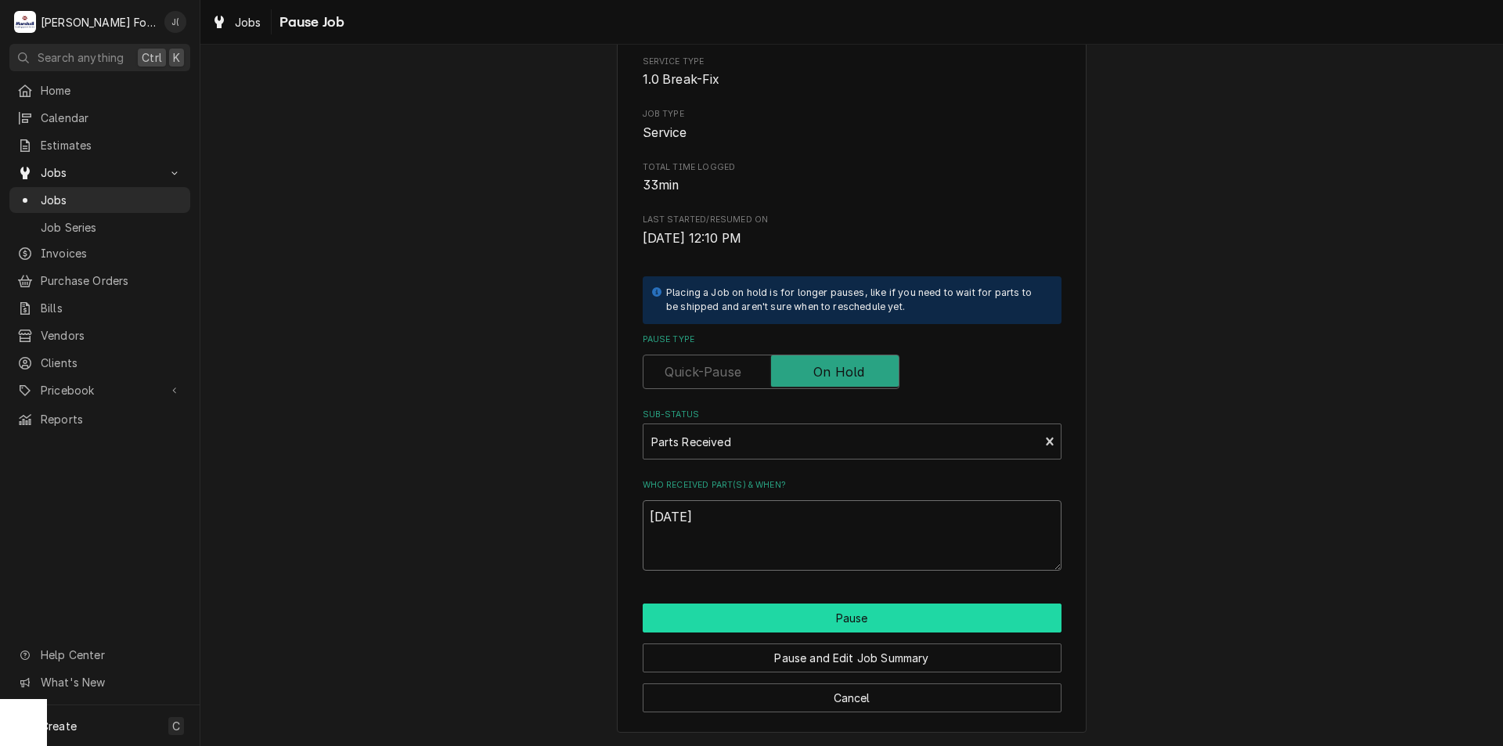
type textarea "[DATE]"
click at [809, 617] on button "Pause" at bounding box center [852, 617] width 419 height 29
type textarea "x"
